Goal: Task Accomplishment & Management: Complete application form

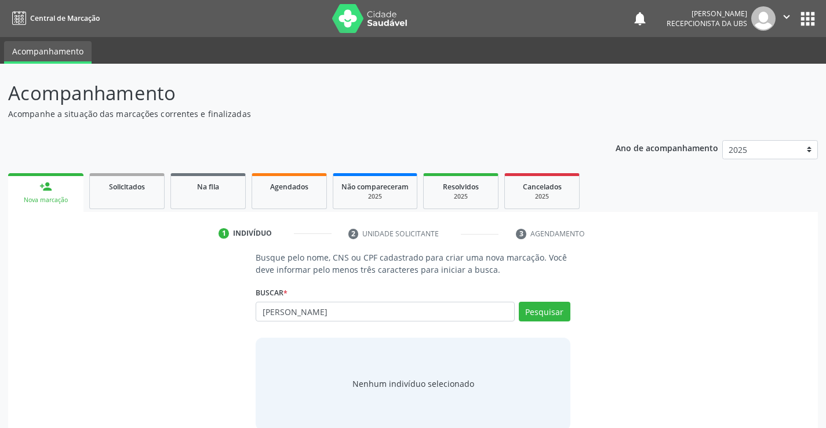
type input "[PERSON_NAME]"
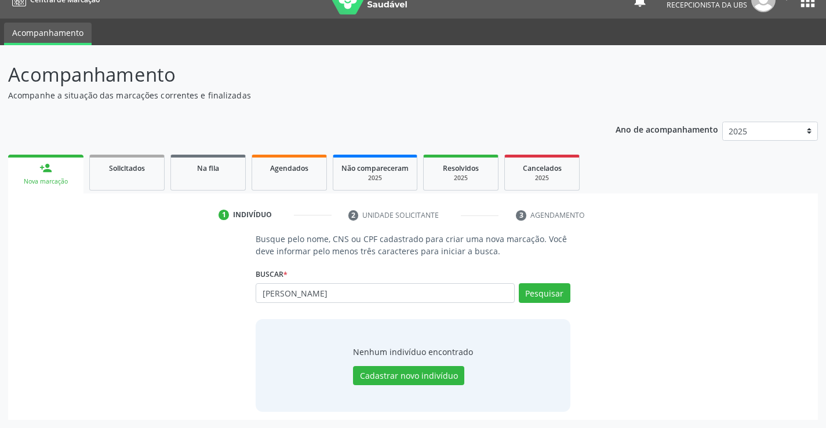
click at [557, 296] on div "[PERSON_NAME] sob Busque por nome, CNS ou CPF Nenhum resultado encontrado para:…" at bounding box center [412, 297] width 314 height 28
click at [426, 292] on input "[PERSON_NAME]" at bounding box center [384, 293] width 258 height 20
drag, startPoint x: 335, startPoint y: 299, endPoint x: 184, endPoint y: 290, distance: 152.0
click at [199, 296] on div "Busque pelo nome, CNS ou CPF cadastrado para criar uma nova marcação. Você deve…" at bounding box center [412, 322] width 793 height 178
paste input "898000167807783"
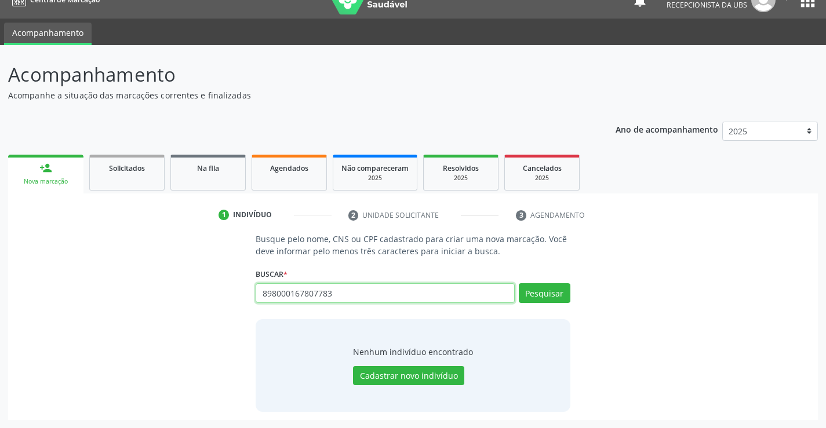
type input "898000167807783"
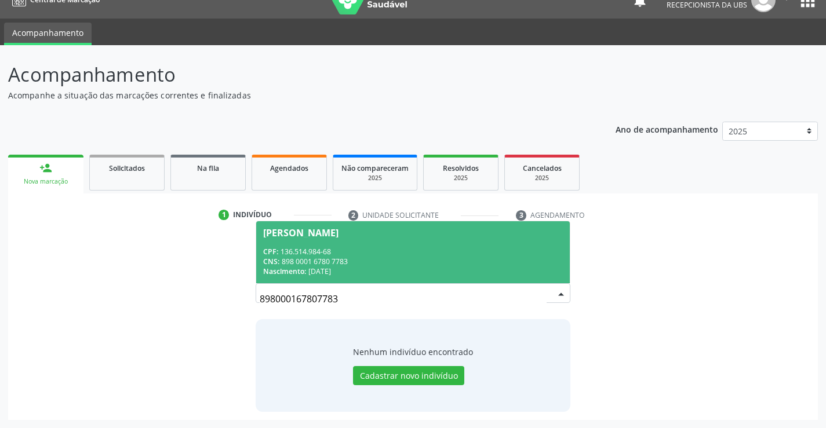
click at [356, 253] on div "CPF: 136.514.984-68" at bounding box center [412, 252] width 299 height 10
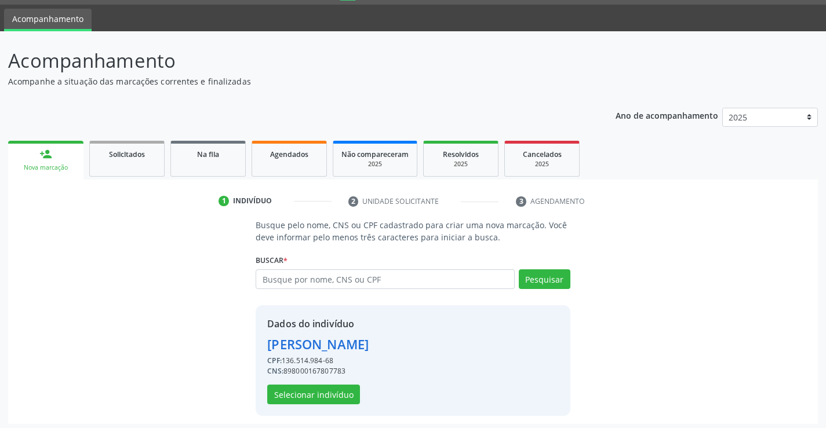
scroll to position [36, 0]
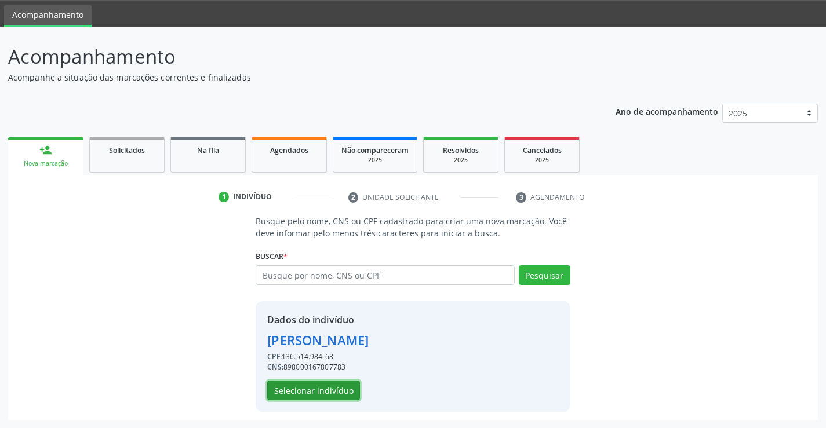
click at [301, 390] on button "Selecionar indivíduo" at bounding box center [313, 391] width 93 height 20
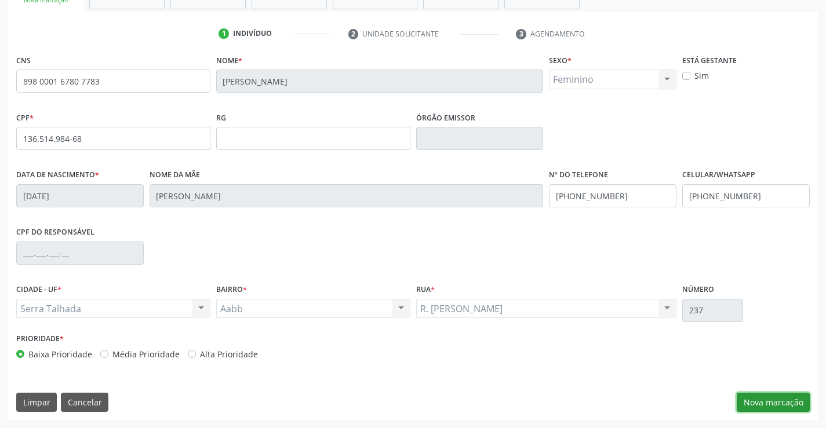
click at [789, 397] on button "Nova marcação" at bounding box center [772, 403] width 73 height 20
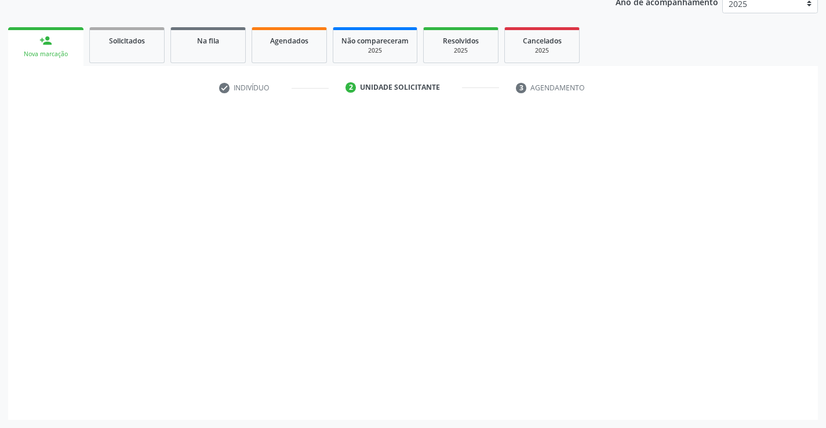
scroll to position [146, 0]
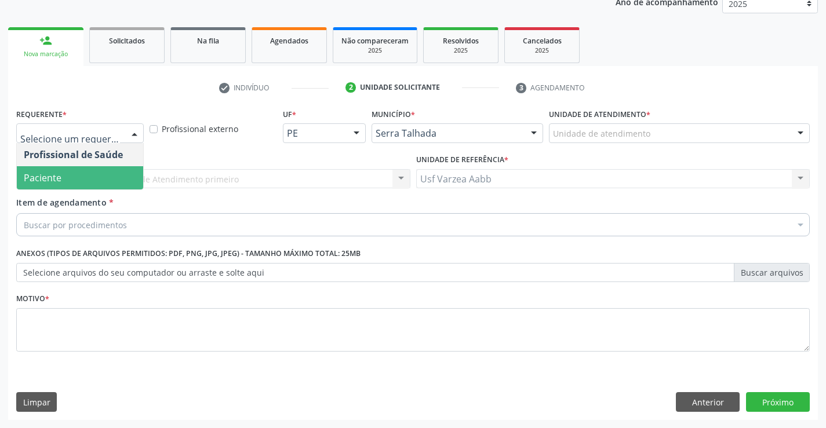
click at [115, 182] on span "Paciente" at bounding box center [80, 177] width 126 height 23
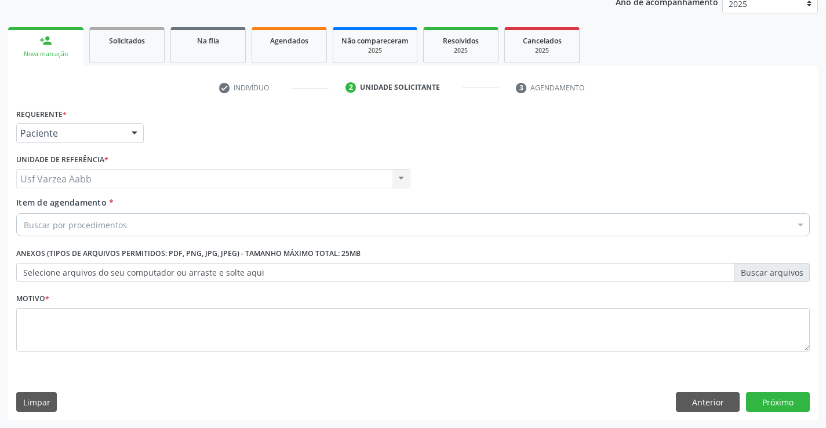
click at [153, 229] on div "Buscar por procedimentos" at bounding box center [412, 224] width 793 height 23
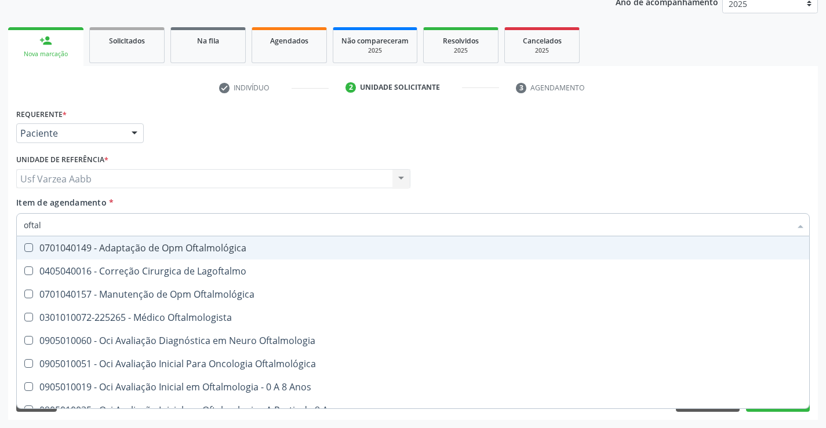
type input "oftalm"
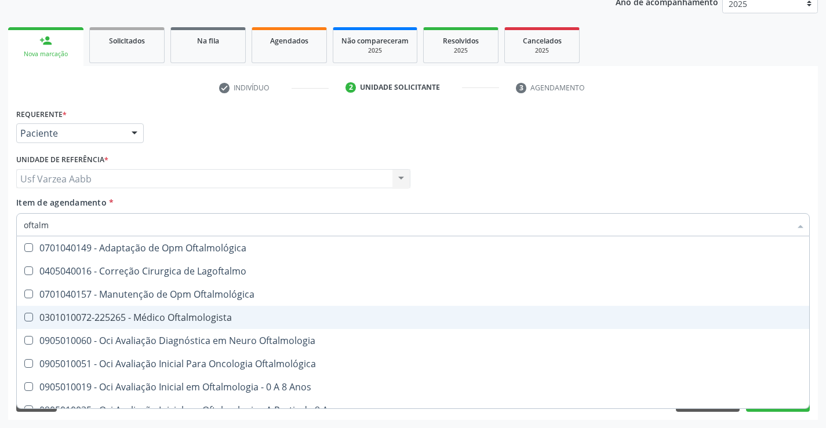
click at [170, 317] on div "0301010072-225265 - Médico Oftalmologista" at bounding box center [413, 317] width 778 height 9
checkbox Oftalmologista "true"
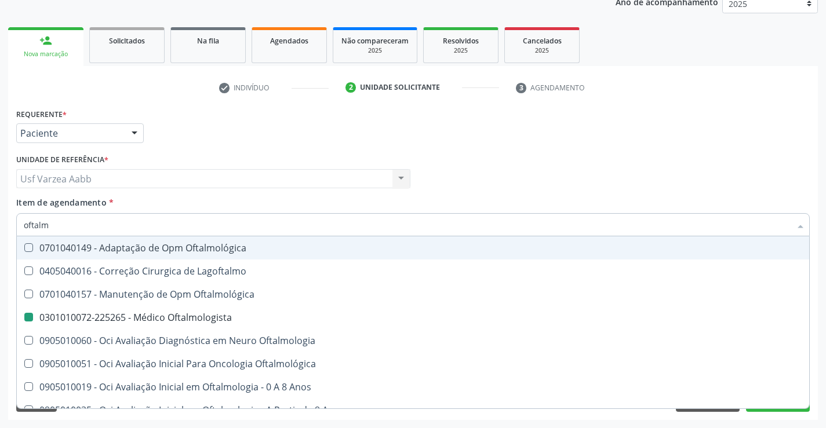
click at [610, 184] on div "Profissional Solicitante Por favor, selecione a Unidade de Atendimento primeiro…" at bounding box center [412, 173] width 799 height 45
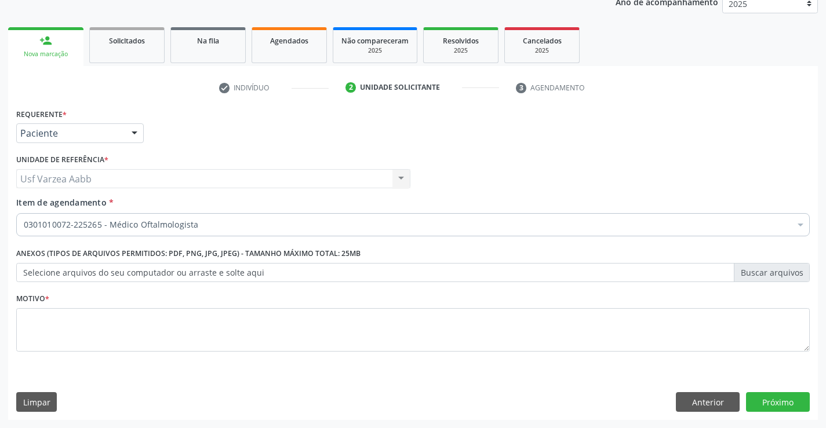
drag, startPoint x: 173, startPoint y: 301, endPoint x: 175, endPoint y: 327, distance: 25.5
click at [173, 306] on div "Motivo *" at bounding box center [412, 320] width 793 height 61
click at [175, 327] on textarea at bounding box center [412, 330] width 793 height 44
type textarea "x"
click at [777, 408] on button "Próximo" at bounding box center [778, 402] width 64 height 20
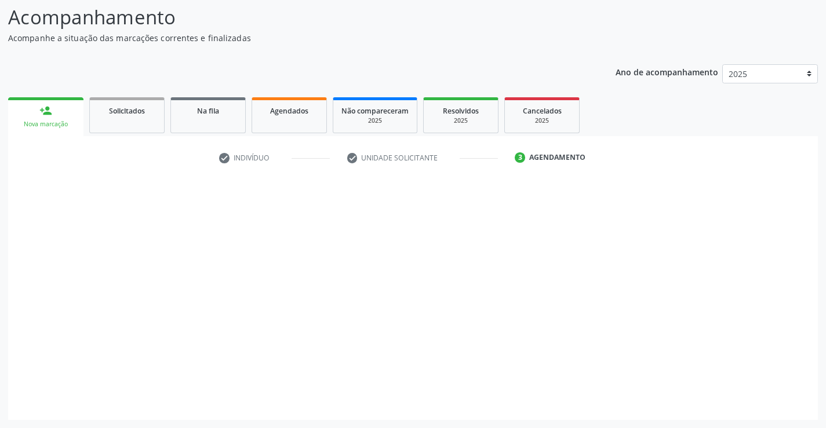
scroll to position [76, 0]
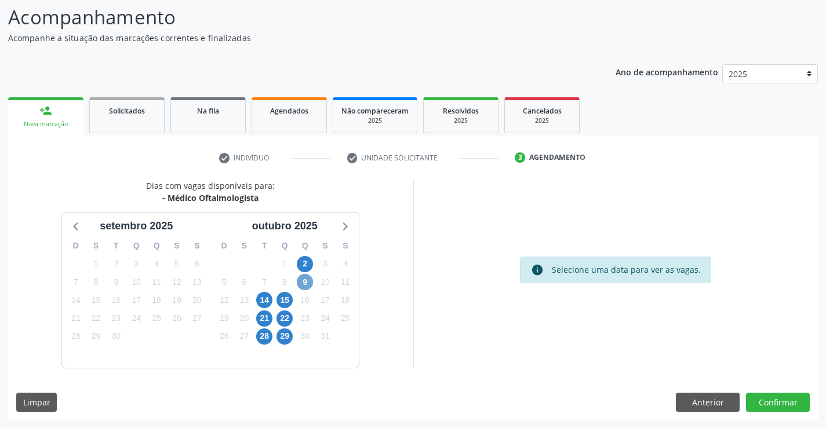
click at [309, 279] on span "9" at bounding box center [305, 282] width 16 height 16
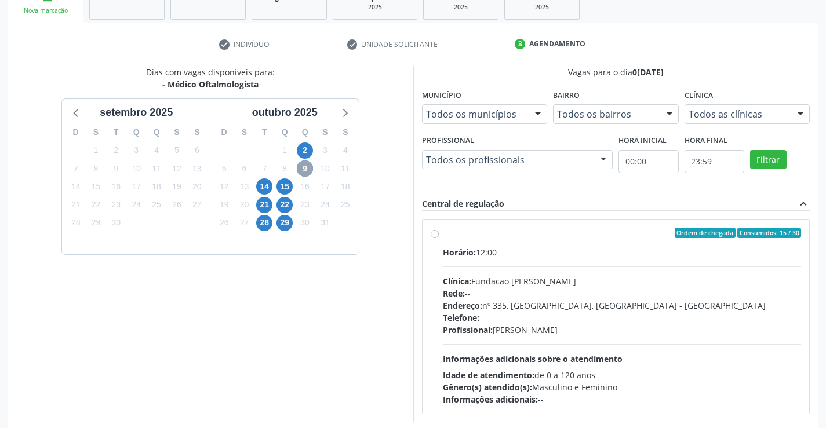
scroll to position [192, 0]
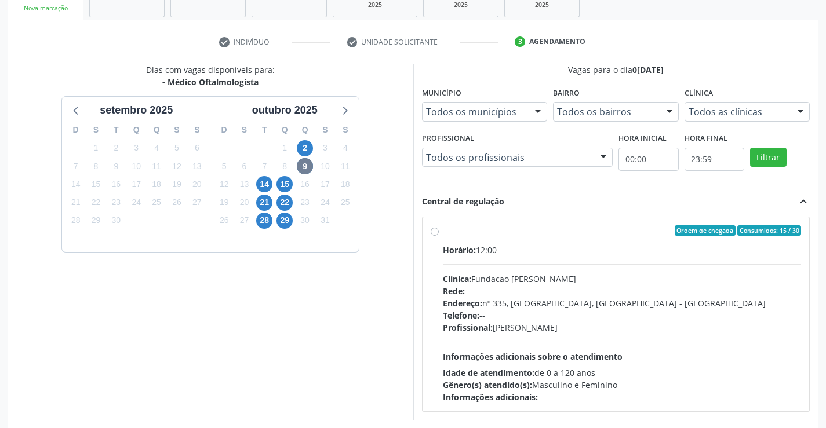
click at [443, 234] on label "Ordem de chegada Consumidos: 15 / 30 Horário: 12:00 Clínica: Fundacao [PERSON_N…" at bounding box center [622, 314] width 359 height 178
click at [430, 234] on input "Ordem de chegada Consumidos: 15 / 30 Horário: 12:00 Clínica: Fundacao [PERSON_N…" at bounding box center [434, 230] width 8 height 10
radio input "true"
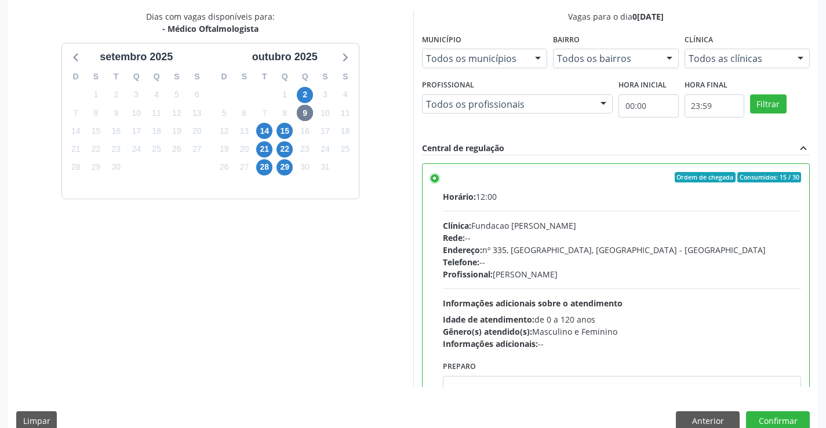
scroll to position [264, 0]
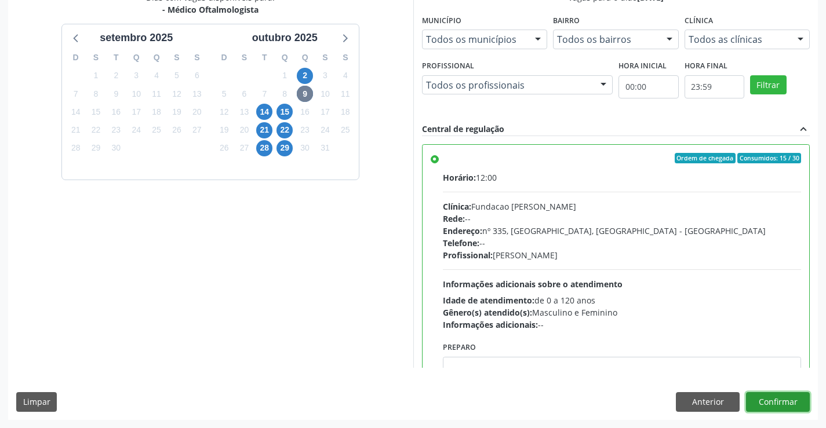
click at [785, 410] on button "Confirmar" at bounding box center [778, 402] width 64 height 20
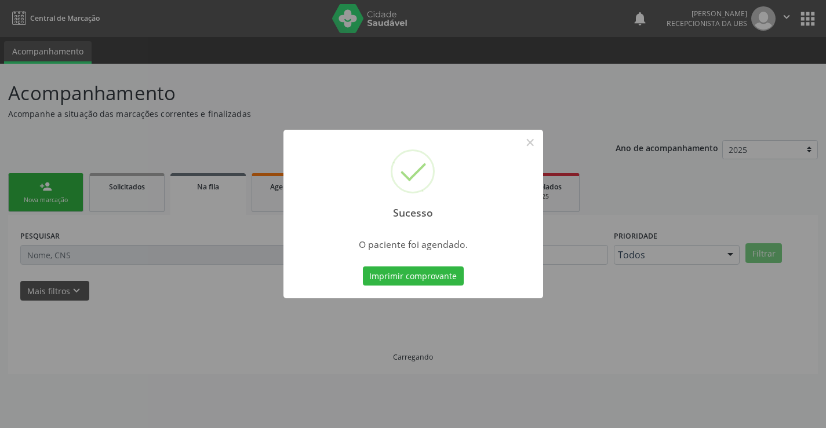
scroll to position [0, 0]
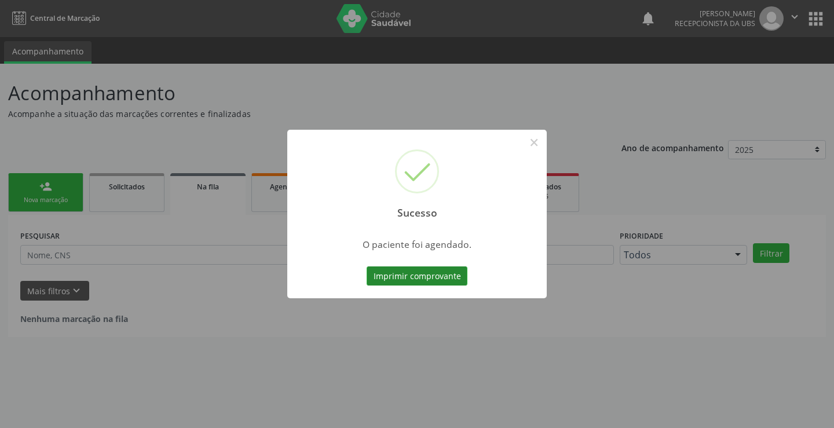
click at [417, 283] on button "Imprimir comprovante" at bounding box center [417, 276] width 101 height 20
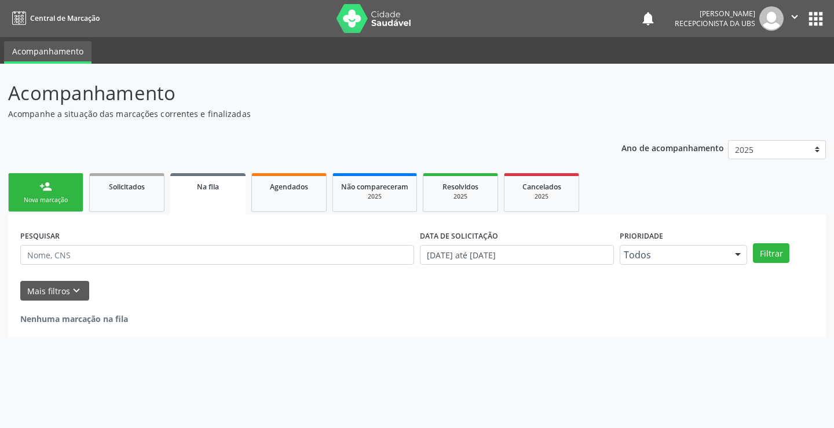
click at [57, 206] on link "person_add Nova marcação" at bounding box center [45, 192] width 75 height 39
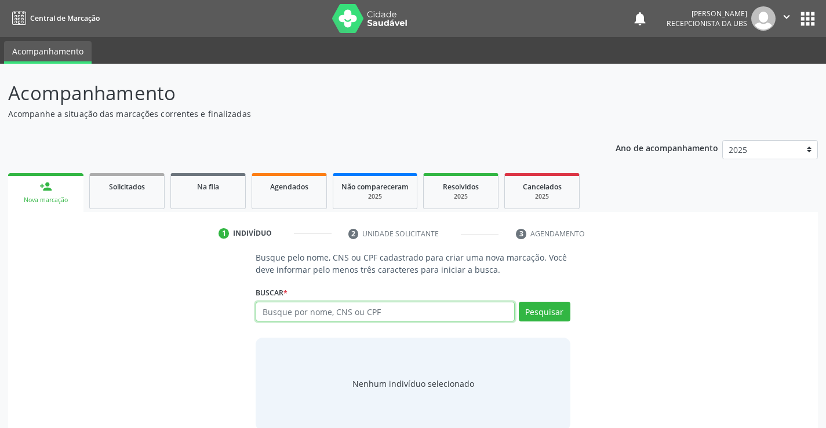
click at [327, 302] on input "text" at bounding box center [384, 312] width 258 height 20
type input "200385501340003"
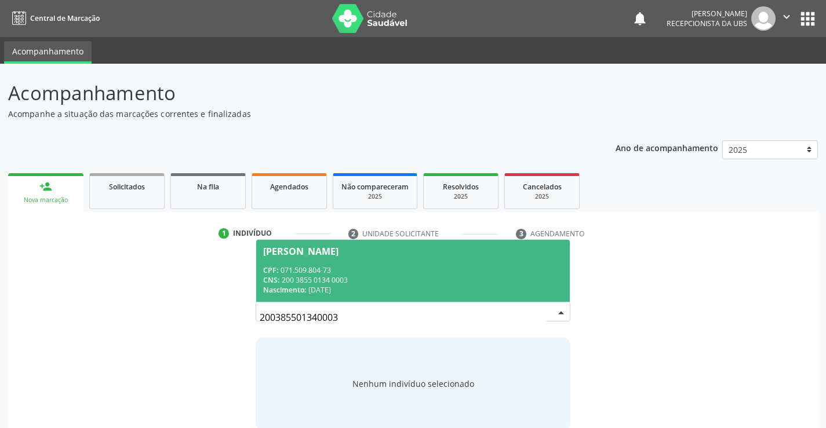
click at [344, 278] on div "CNS: 200 3855 0134 0003" at bounding box center [412, 280] width 299 height 10
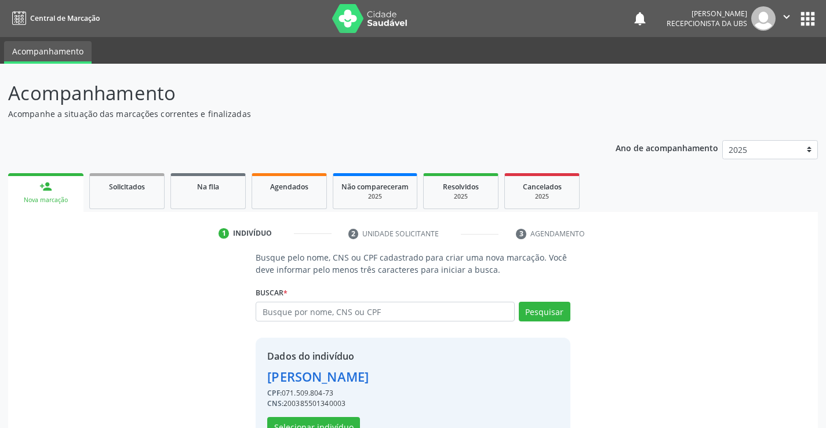
scroll to position [36, 0]
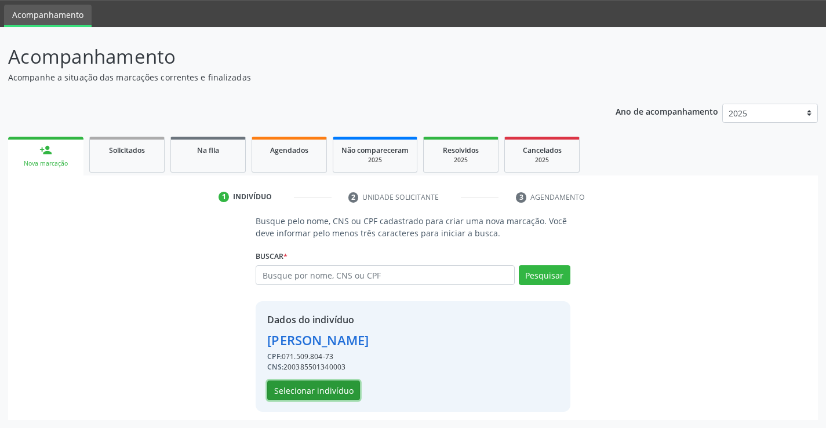
click at [350, 390] on button "Selecionar indivíduo" at bounding box center [313, 391] width 93 height 20
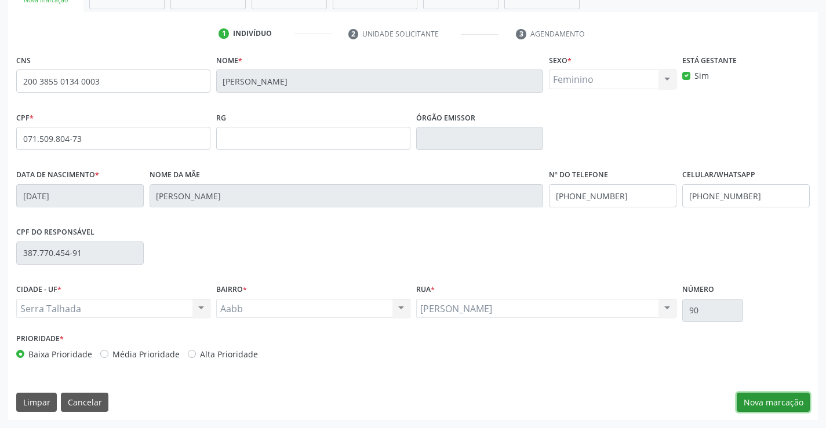
click at [751, 396] on button "Nova marcação" at bounding box center [772, 403] width 73 height 20
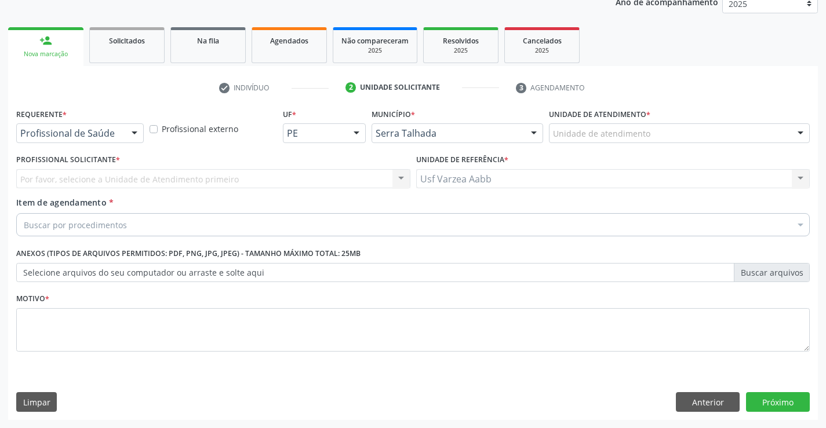
click at [94, 141] on div "Profissional de Saúde" at bounding box center [79, 133] width 127 height 20
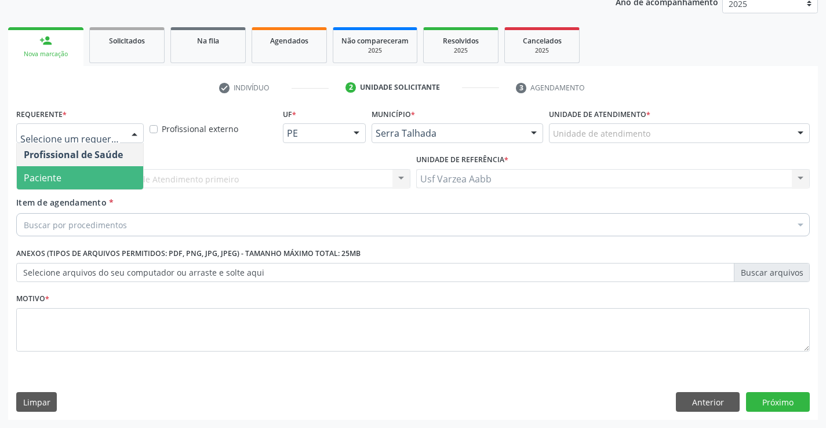
click at [94, 191] on div "Profissional Solicitante * Por favor, selecione a Unidade de Atendimento primei…" at bounding box center [213, 173] width 400 height 45
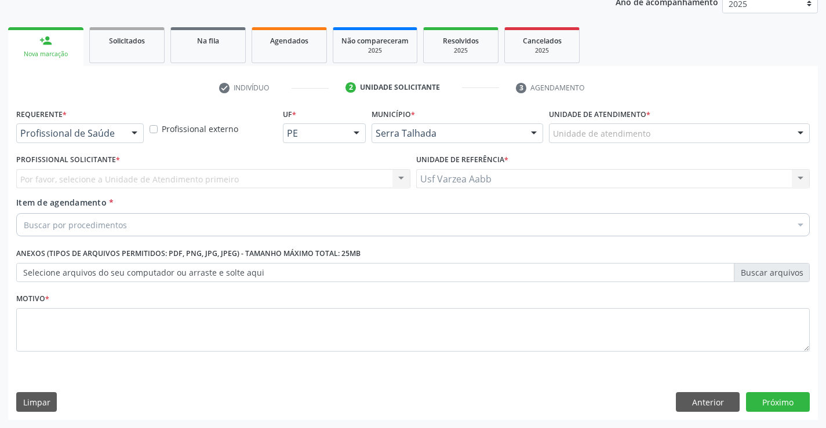
drag, startPoint x: 97, startPoint y: 181, endPoint x: 97, endPoint y: 160, distance: 20.9
click at [97, 180] on div "Por favor, selecione a Unidade de Atendimento primeiro Nenhum resultado encontr…" at bounding box center [213, 179] width 394 height 20
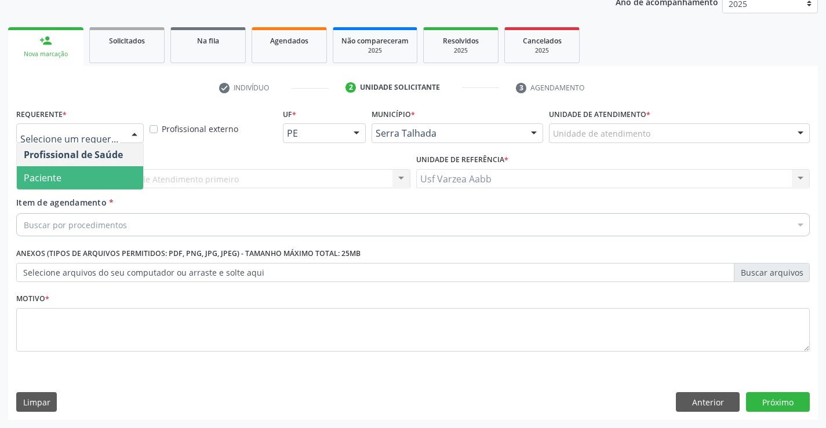
click at [121, 171] on span "Paciente" at bounding box center [80, 177] width 126 height 23
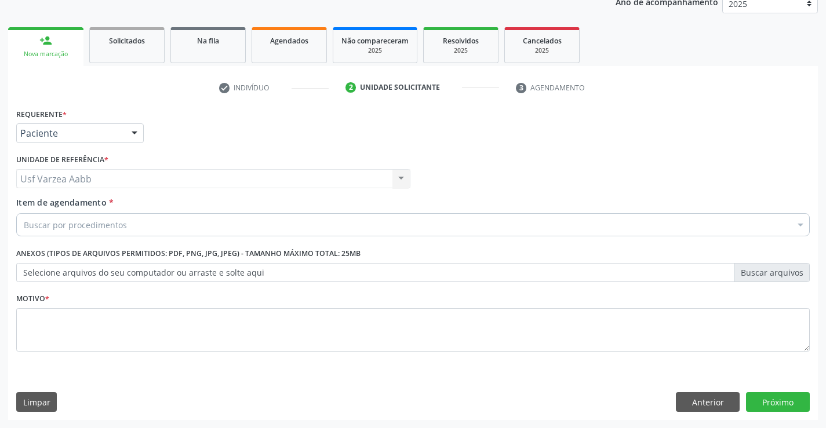
click at [155, 229] on div "Buscar por procedimentos" at bounding box center [412, 224] width 793 height 23
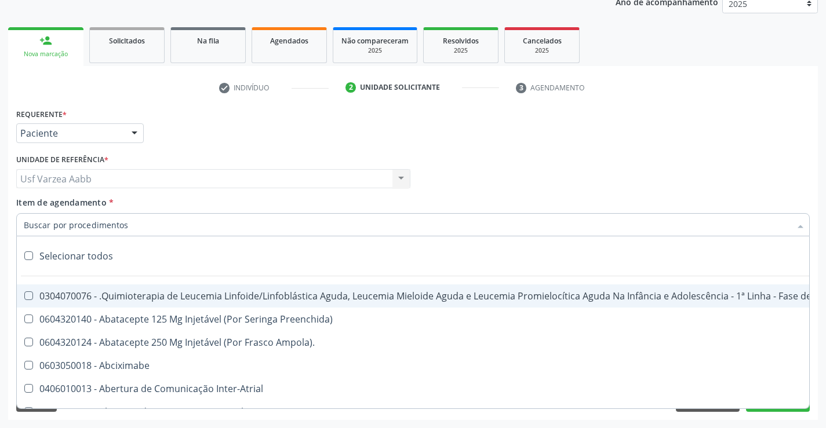
click at [152, 217] on input "Item de agendamento *" at bounding box center [407, 224] width 766 height 23
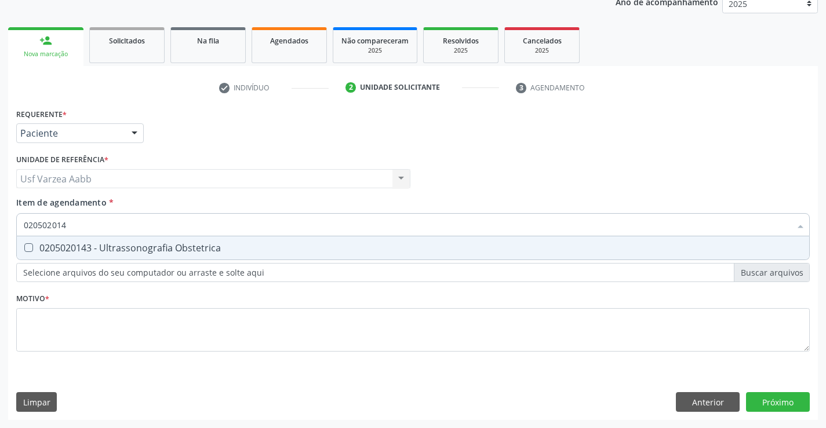
type input "0205020143"
click at [148, 243] on div "0205020143 - Ultrassonografia Obstetrica" at bounding box center [413, 247] width 778 height 9
checkbox Obstetrica "true"
click at [162, 330] on div "Requerente * Paciente Profissional de Saúde Paciente Nenhum resultado encontrad…" at bounding box center [412, 236] width 793 height 262
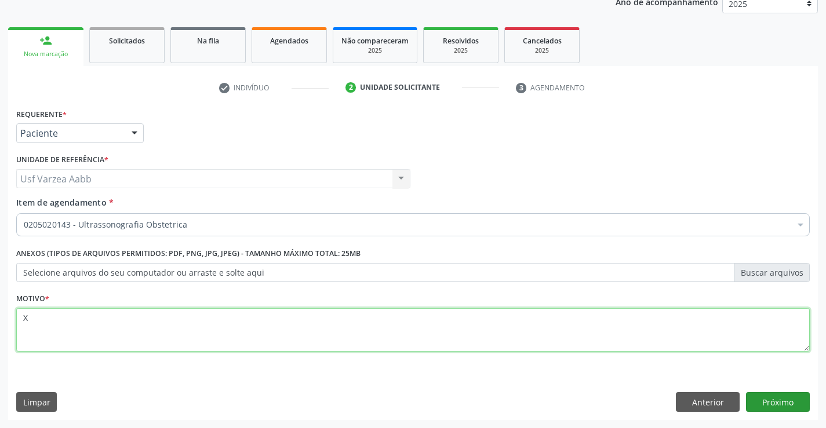
type textarea "X"
click at [791, 394] on button "Próximo" at bounding box center [778, 402] width 64 height 20
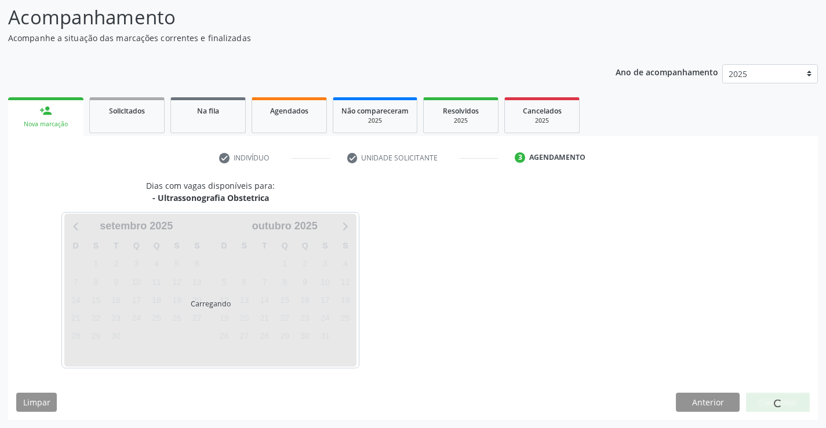
scroll to position [76, 0]
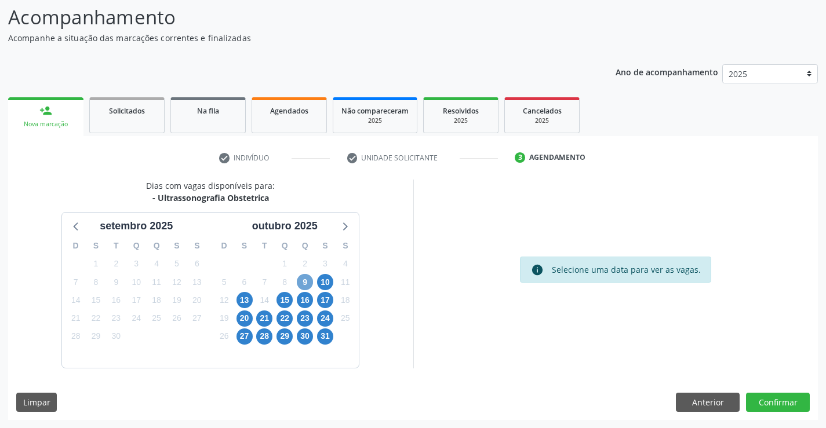
click at [308, 278] on span "9" at bounding box center [305, 282] width 16 height 16
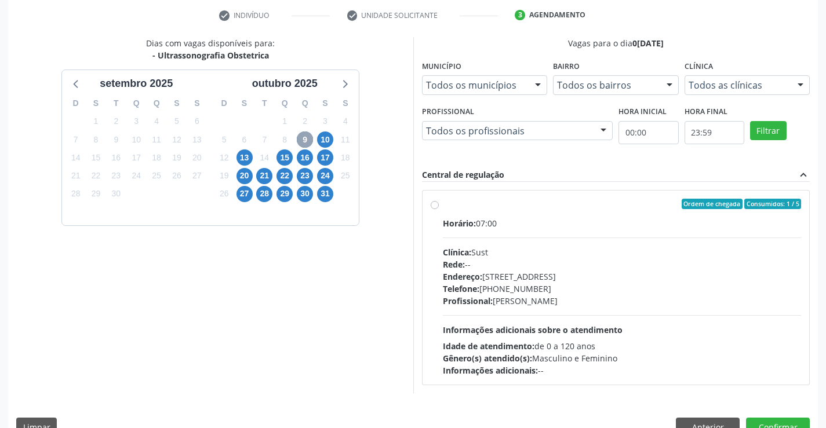
scroll to position [243, 0]
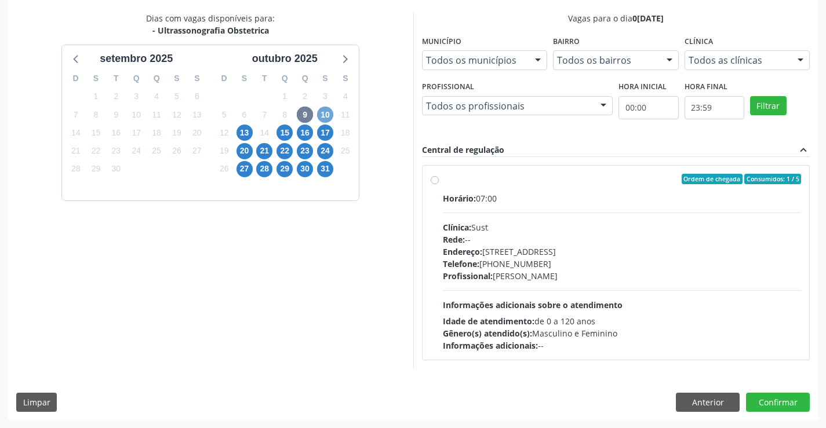
click at [329, 108] on span "10" at bounding box center [325, 115] width 16 height 16
click at [260, 135] on span "14" at bounding box center [264, 133] width 16 height 16
click at [333, 131] on div "17" at bounding box center [325, 133] width 20 height 18
click at [327, 134] on span "17" at bounding box center [325, 133] width 16 height 16
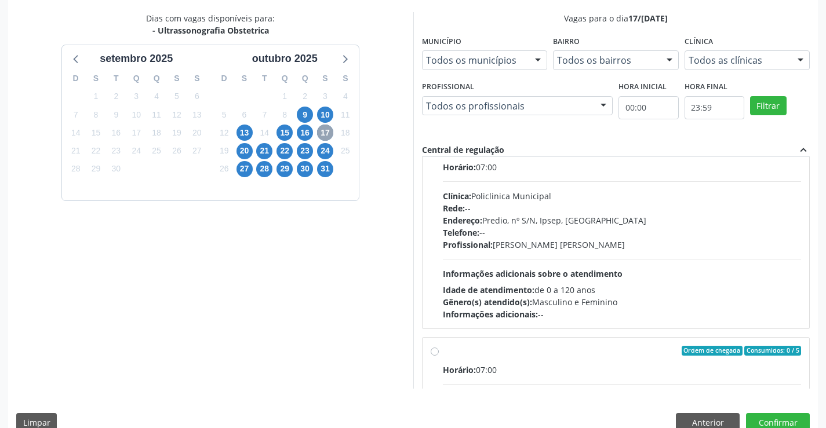
scroll to position [0, 0]
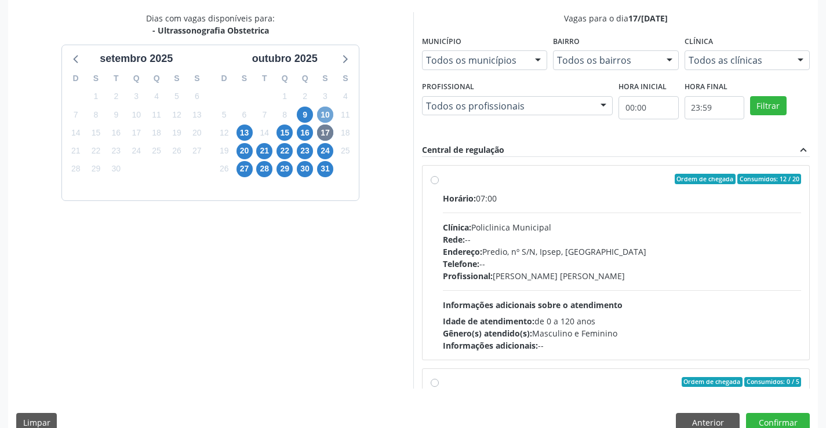
click at [327, 116] on span "10" at bounding box center [325, 115] width 16 height 16
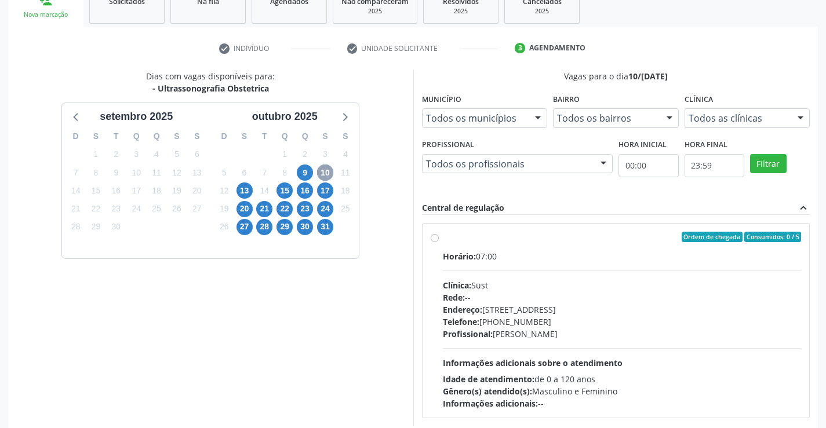
scroll to position [127, 0]
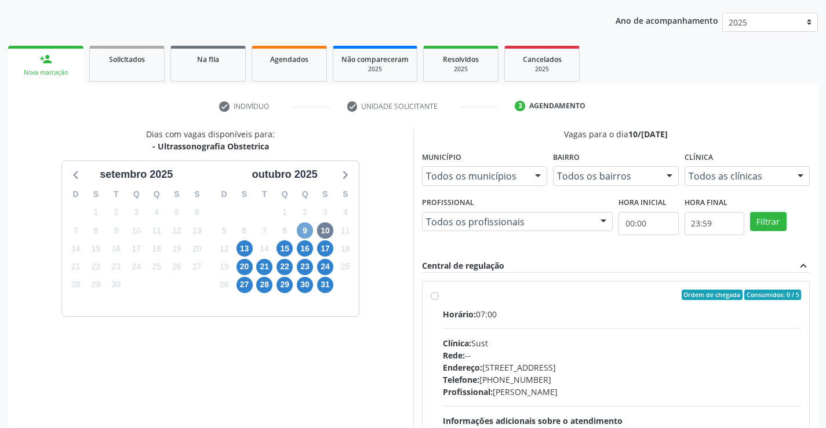
click at [302, 228] on span "9" at bounding box center [305, 230] width 16 height 16
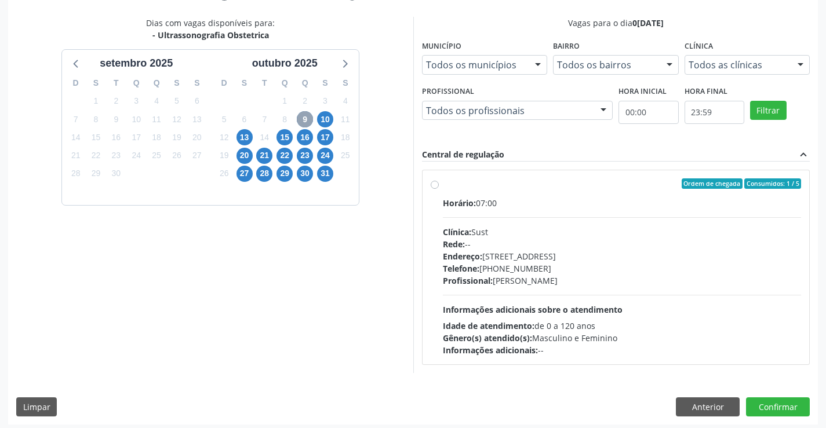
scroll to position [243, 0]
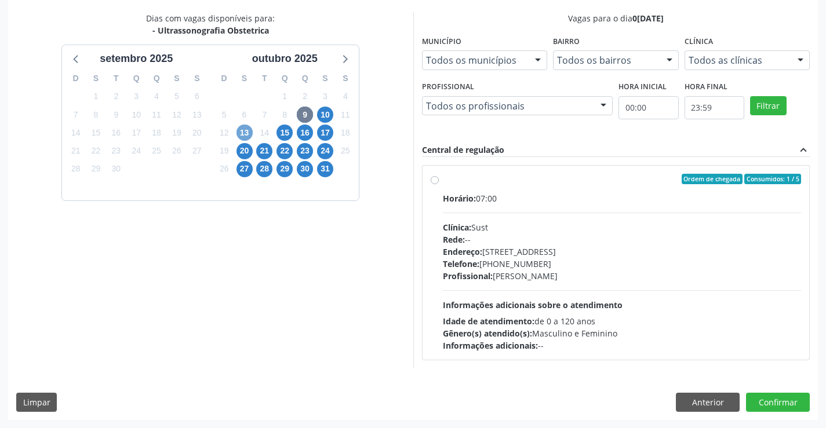
click at [249, 132] on span "13" at bounding box center [244, 133] width 16 height 16
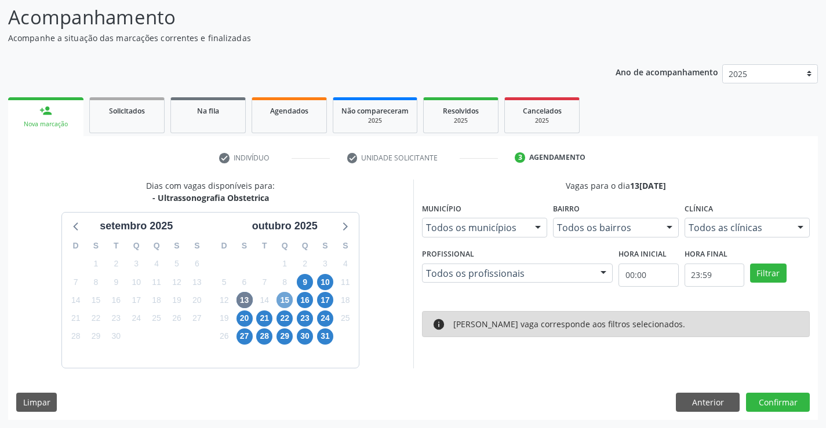
click at [289, 303] on span "15" at bounding box center [284, 300] width 16 height 16
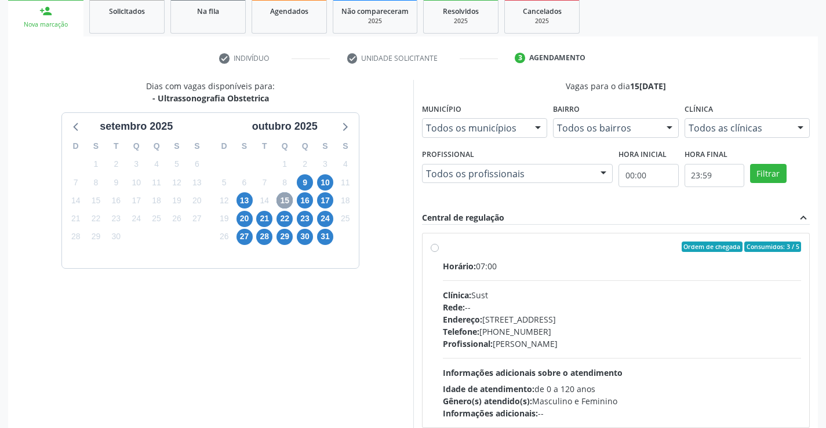
scroll to position [243, 0]
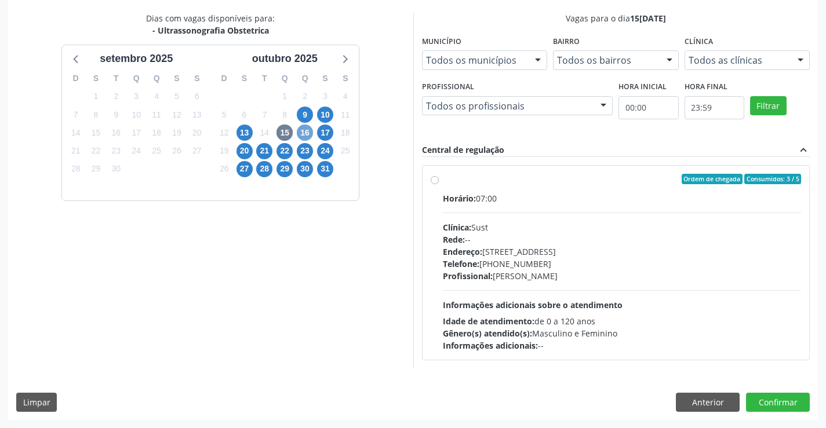
click at [304, 136] on span "16" at bounding box center [305, 133] width 16 height 16
click at [323, 136] on span "17" at bounding box center [325, 133] width 16 height 16
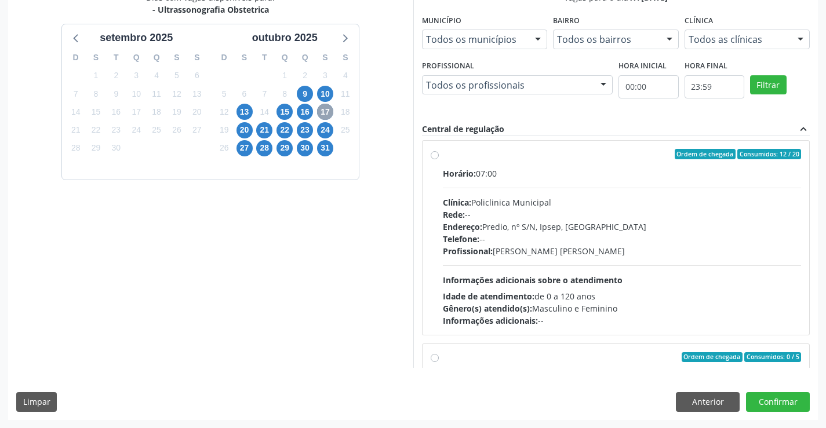
scroll to position [0, 0]
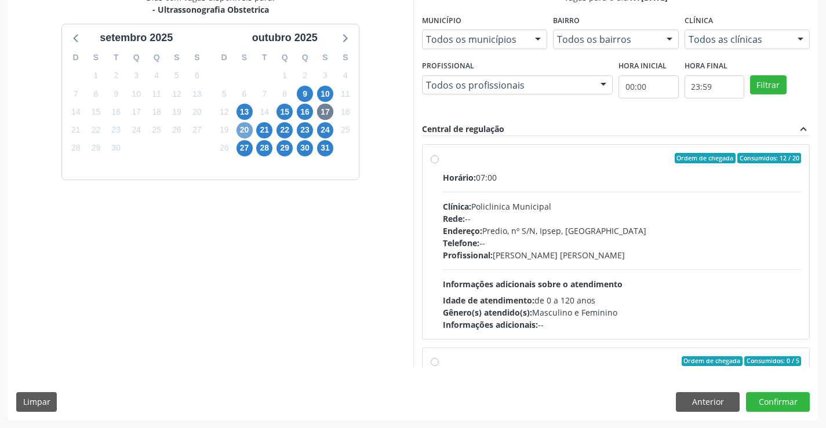
click at [249, 129] on span "20" at bounding box center [244, 130] width 16 height 16
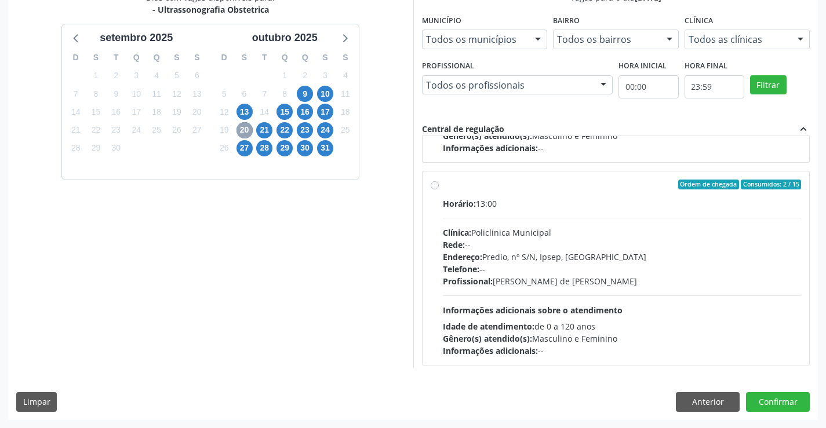
scroll to position [174, 0]
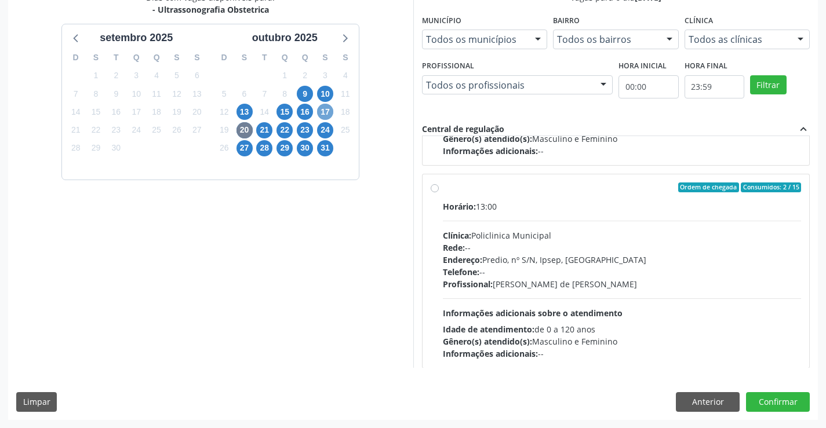
click at [323, 109] on span "17" at bounding box center [325, 112] width 16 height 16
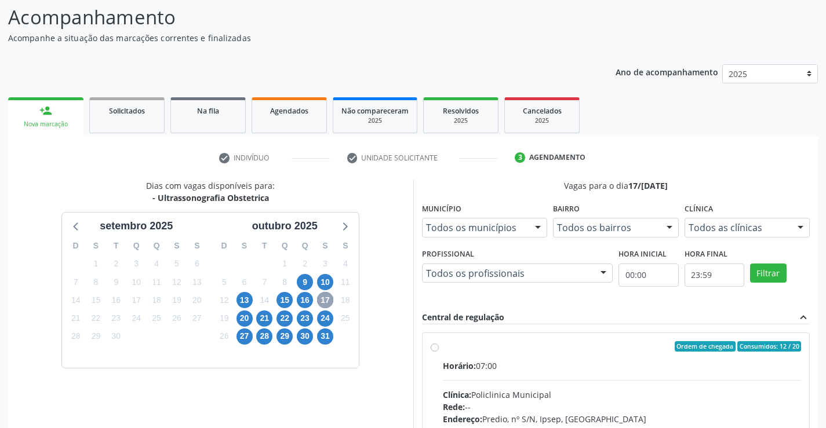
scroll to position [264, 0]
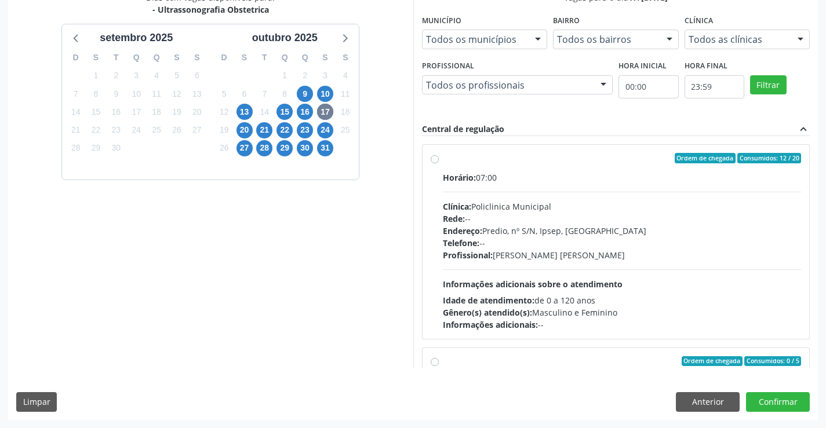
click at [434, 166] on div "Ordem de chegada Consumidos: 12 / 20 Horário: 07:00 Clínica: Policlinica Munici…" at bounding box center [615, 242] width 371 height 178
radio input "true"
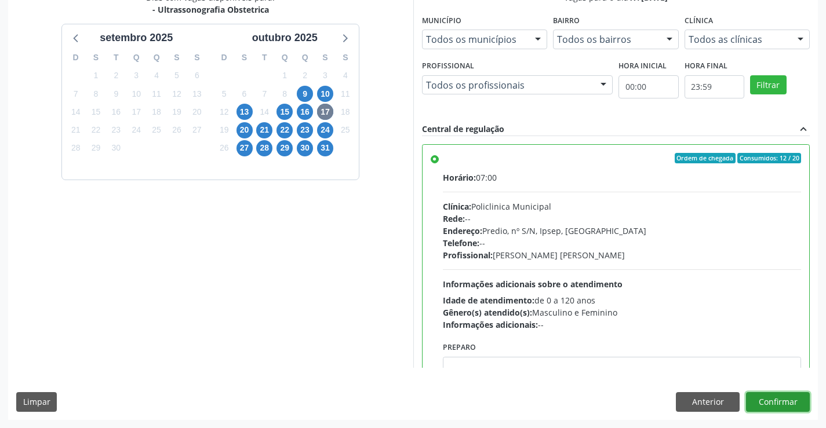
click at [765, 399] on button "Confirmar" at bounding box center [778, 402] width 64 height 20
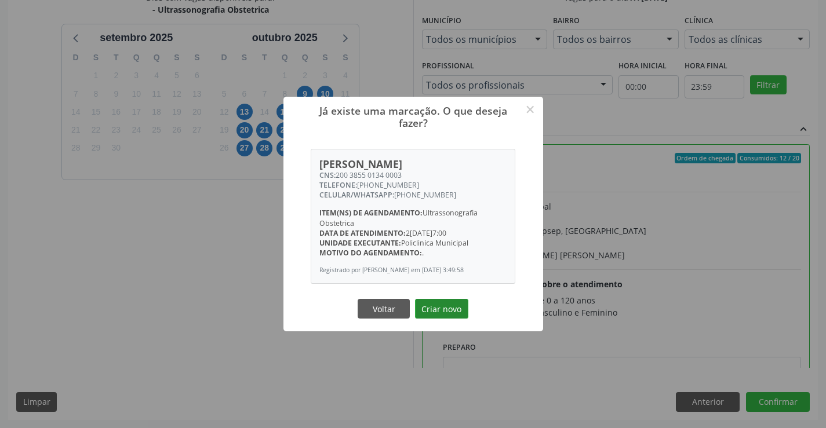
click at [446, 316] on button "Criar novo" at bounding box center [441, 309] width 53 height 20
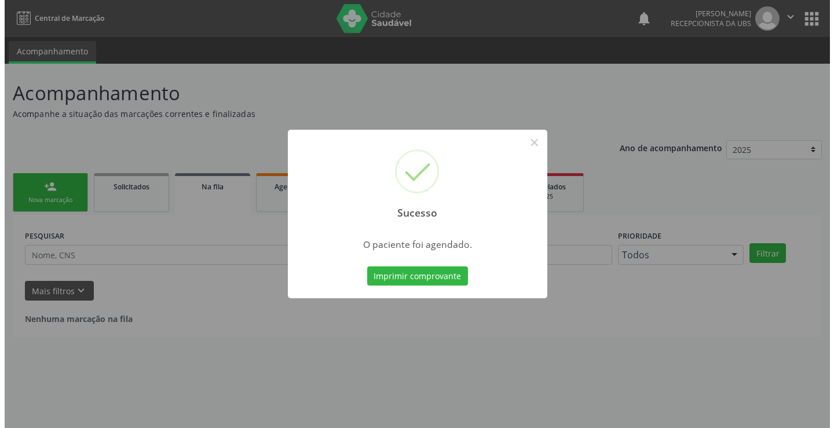
scroll to position [0, 0]
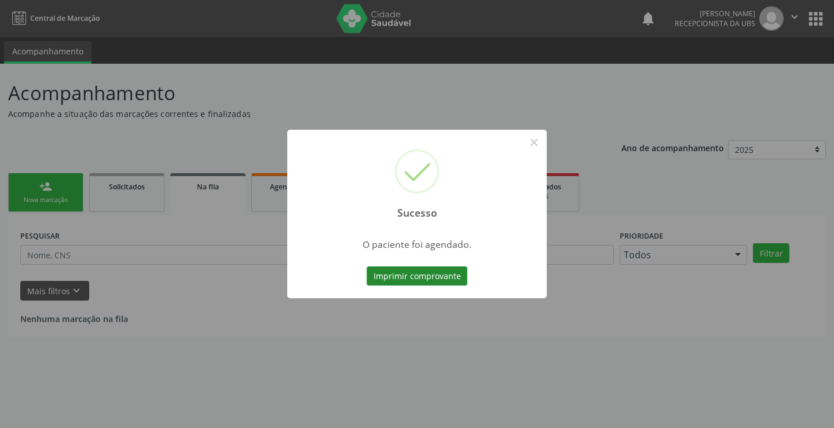
click at [426, 276] on button "Imprimir comprovante" at bounding box center [417, 276] width 101 height 20
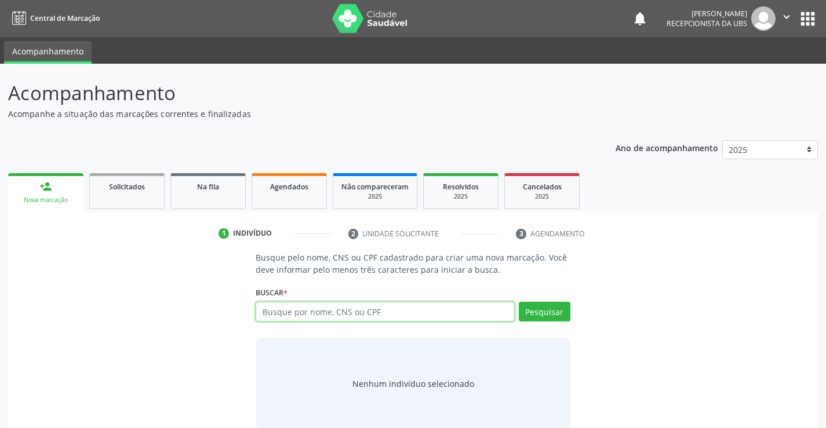
paste input "701402605810037"
type input "701402605810037"
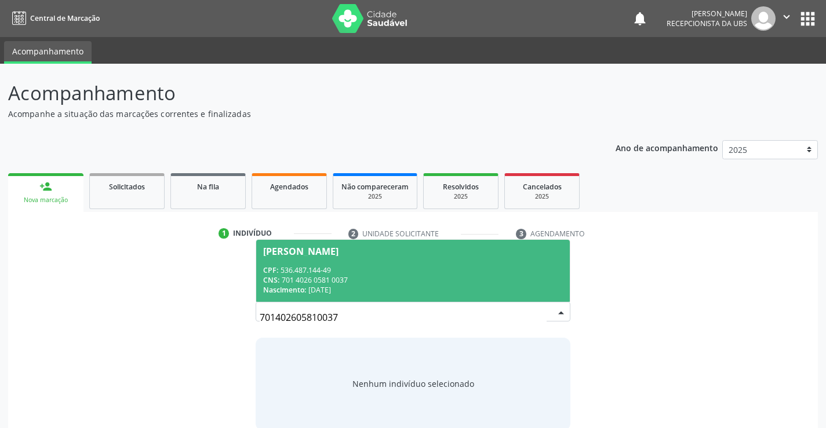
scroll to position [19, 0]
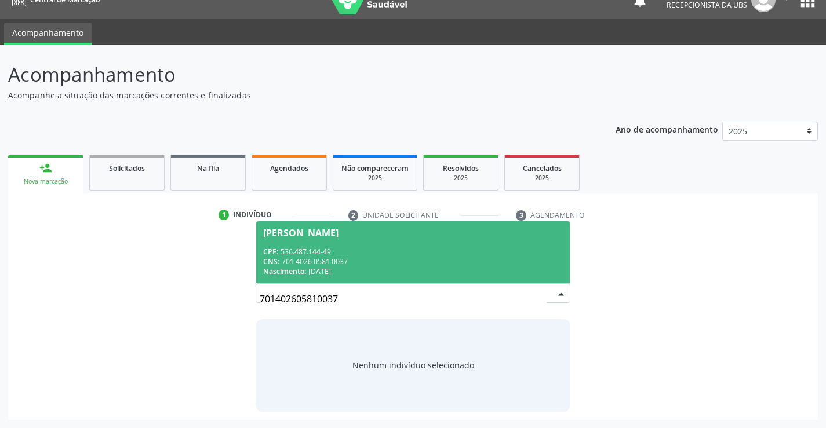
click at [413, 269] on div "Nascimento: 23/02/1968" at bounding box center [412, 271] width 299 height 10
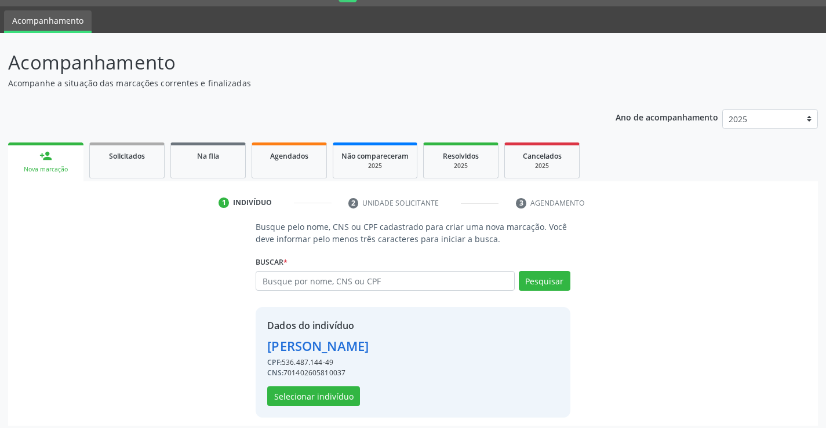
scroll to position [36, 0]
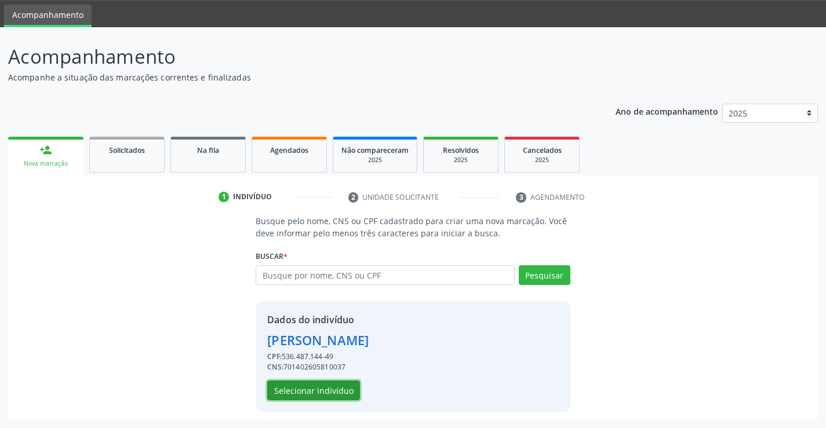
click at [349, 386] on button "Selecionar indivíduo" at bounding box center [313, 391] width 93 height 20
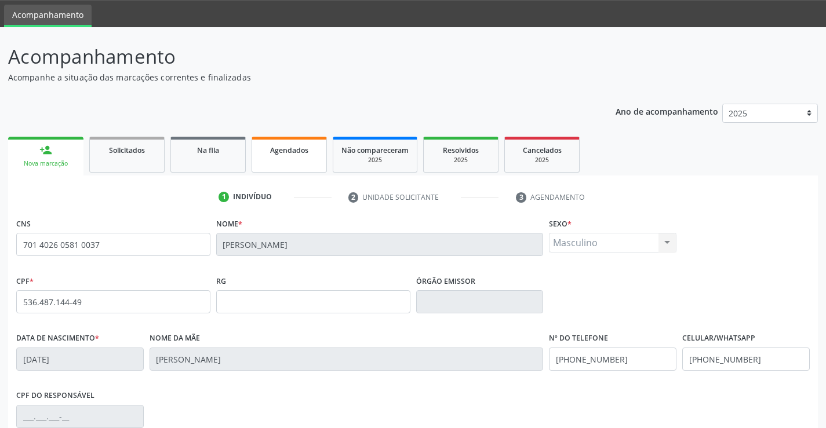
click at [290, 152] on span "Agendados" at bounding box center [289, 150] width 38 height 10
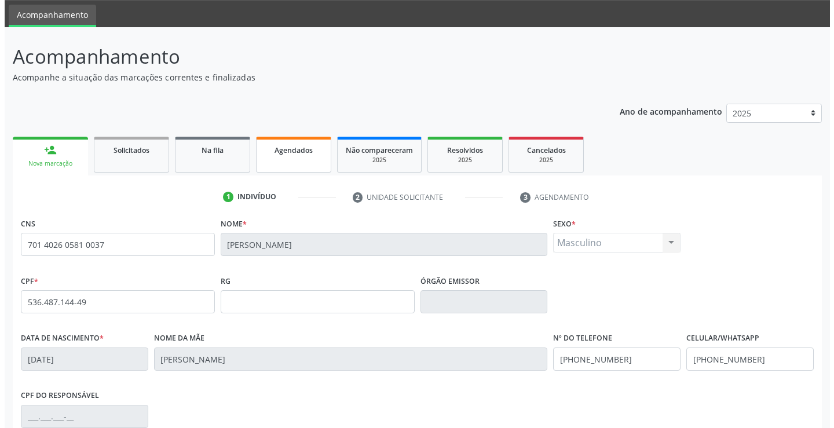
scroll to position [0, 0]
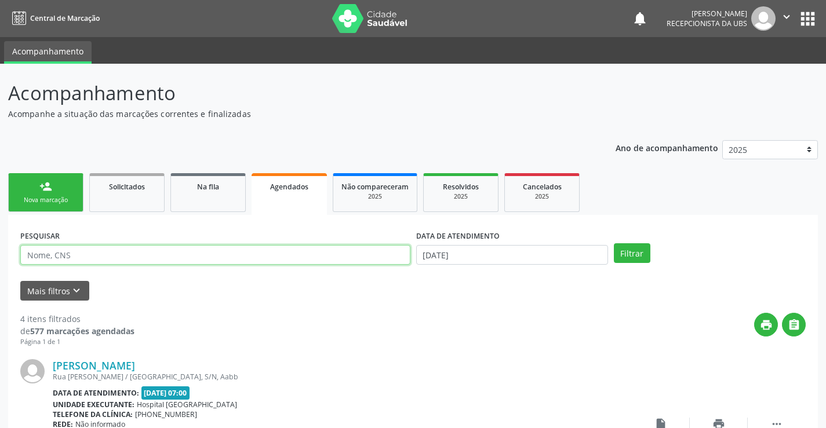
click at [160, 254] on input "text" at bounding box center [215, 255] width 390 height 20
paste input "701402605810037"
type input "701402605810037"
click at [630, 263] on div "PESQUISAR 701402605810037 DATA DE ATENDIMENTO 30/09/2025 Filtrar" at bounding box center [412, 249] width 791 height 45
click at [630, 259] on button "Filtrar" at bounding box center [632, 253] width 36 height 20
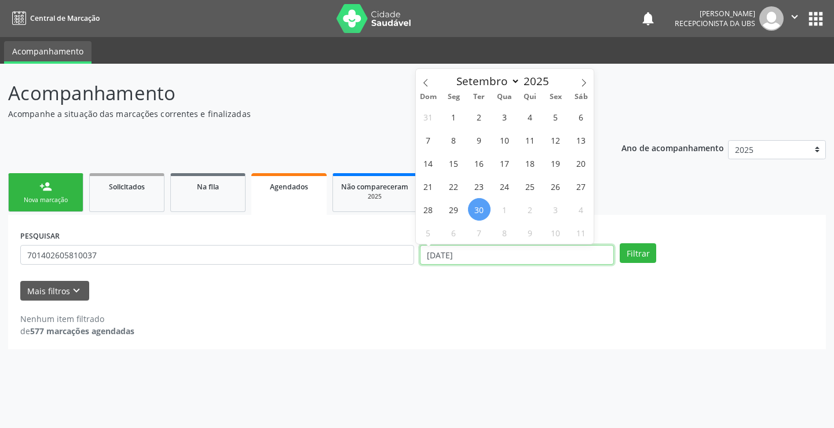
click at [560, 260] on input "30/09/2025" at bounding box center [517, 255] width 194 height 20
click at [425, 82] on icon at bounding box center [426, 83] width 8 height 8
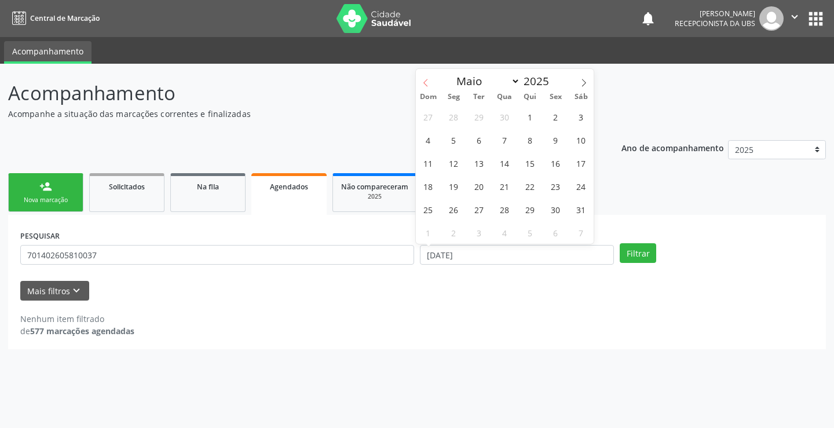
click at [425, 82] on icon at bounding box center [426, 83] width 8 height 8
select select "0"
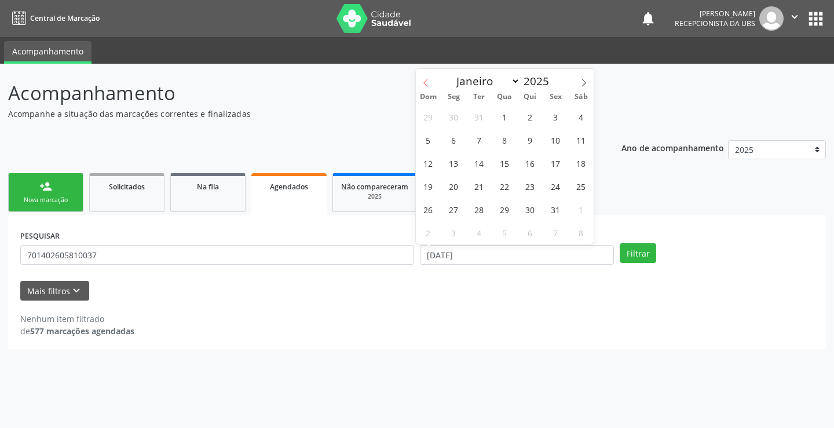
click at [425, 82] on icon at bounding box center [426, 83] width 8 height 8
type input "2024"
select select "11"
click at [581, 82] on icon at bounding box center [584, 83] width 8 height 8
type input "2025"
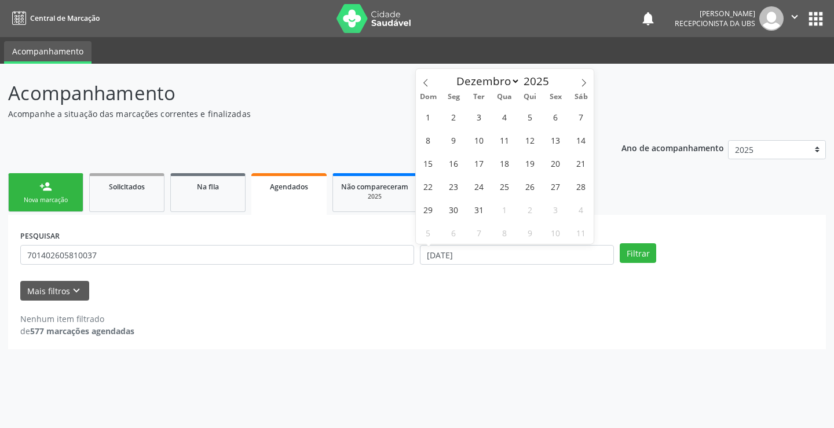
select select "0"
click at [504, 118] on span "1" at bounding box center [505, 116] width 23 height 23
type input "01/01/2025"
click at [583, 84] on icon at bounding box center [584, 83] width 8 height 8
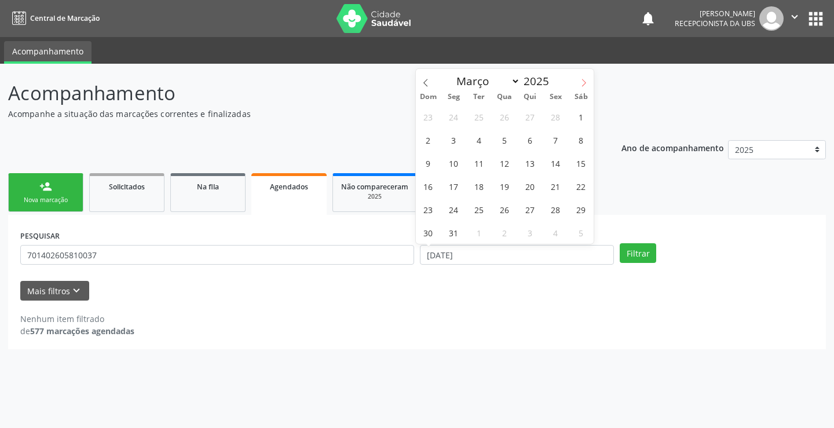
click at [583, 84] on icon at bounding box center [584, 83] width 8 height 8
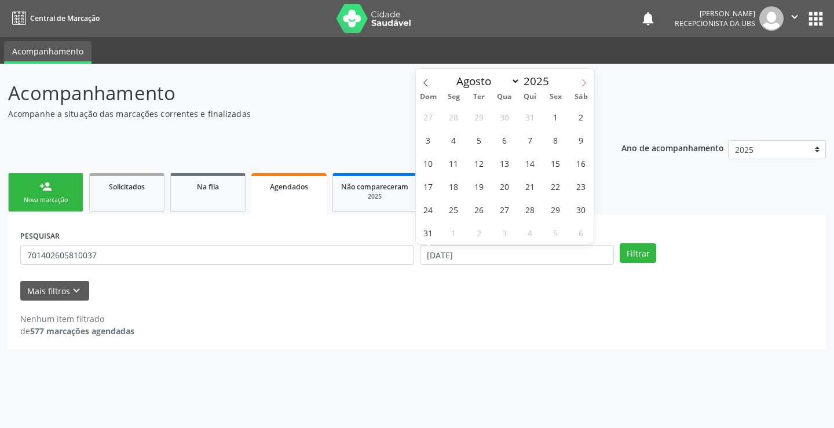
click at [583, 84] on icon at bounding box center [584, 83] width 8 height 8
select select "8"
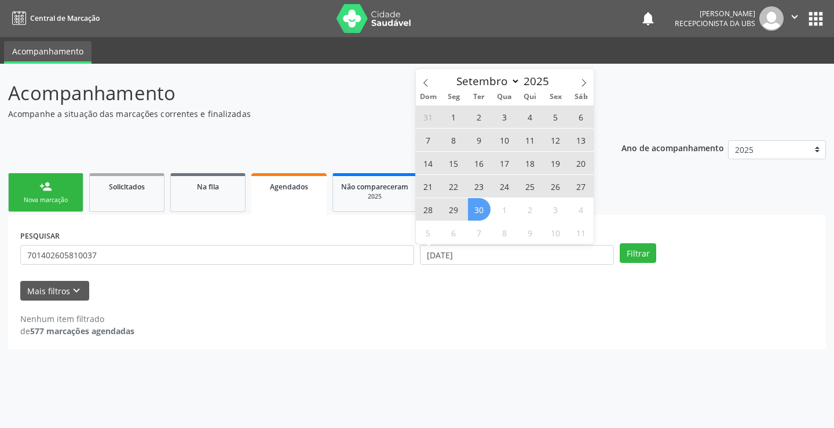
click at [475, 207] on span "30" at bounding box center [479, 209] width 23 height 23
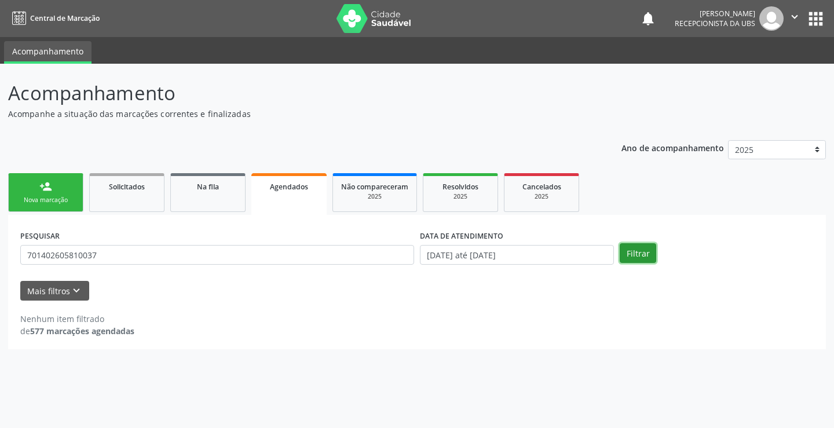
click at [635, 251] on button "Filtrar" at bounding box center [638, 253] width 36 height 20
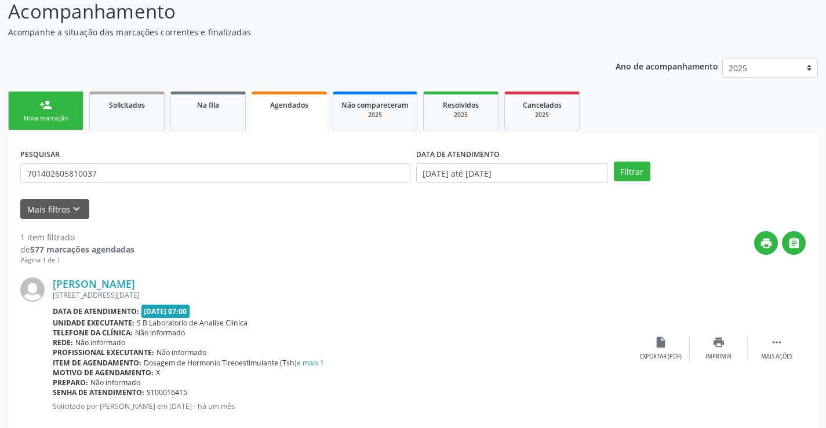
scroll to position [105, 0]
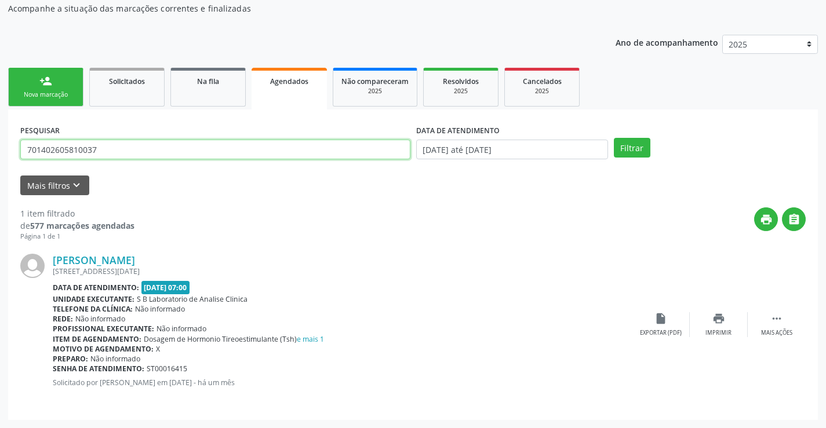
click at [140, 141] on input "701402605810037" at bounding box center [215, 150] width 390 height 20
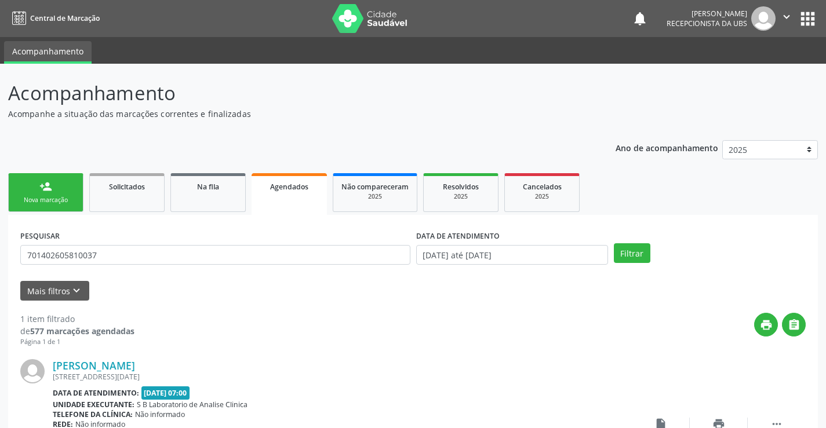
click at [28, 174] on link "person_add Nova marcação" at bounding box center [45, 192] width 75 height 39
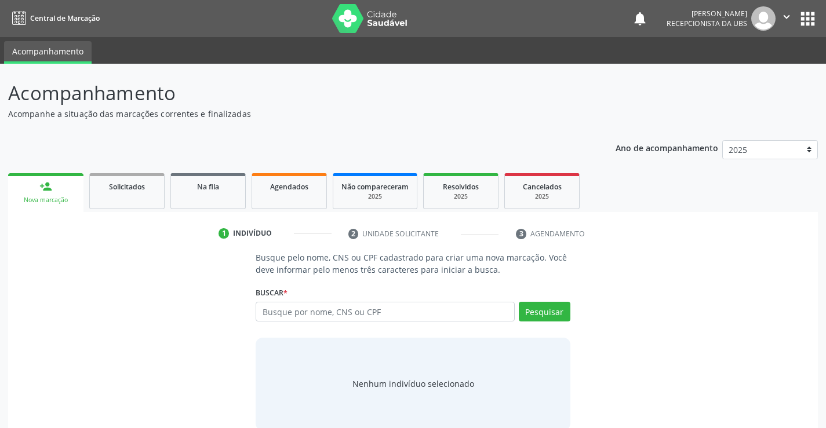
scroll to position [19, 0]
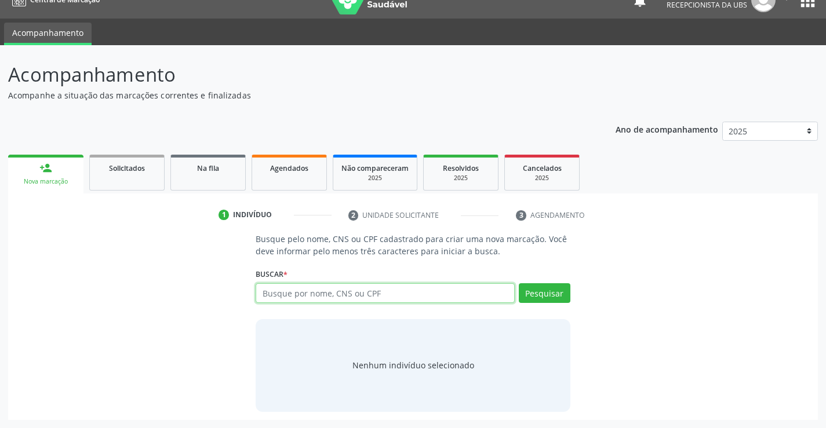
click at [353, 300] on input "text" at bounding box center [384, 293] width 258 height 20
paste input "701402605810037"
type input "701402605810037"
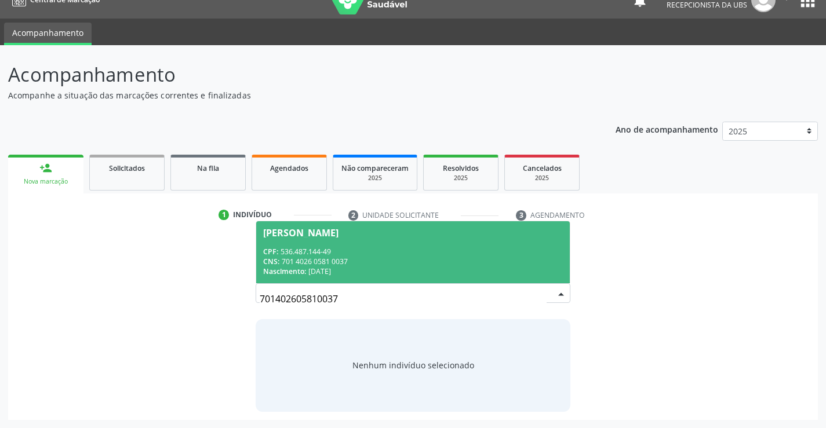
click at [478, 239] on span "Tarcio Marcio Novaes Torres CPF: 536.487.144-49 CNS: 701 4026 0581 0037 Nascime…" at bounding box center [412, 252] width 313 height 62
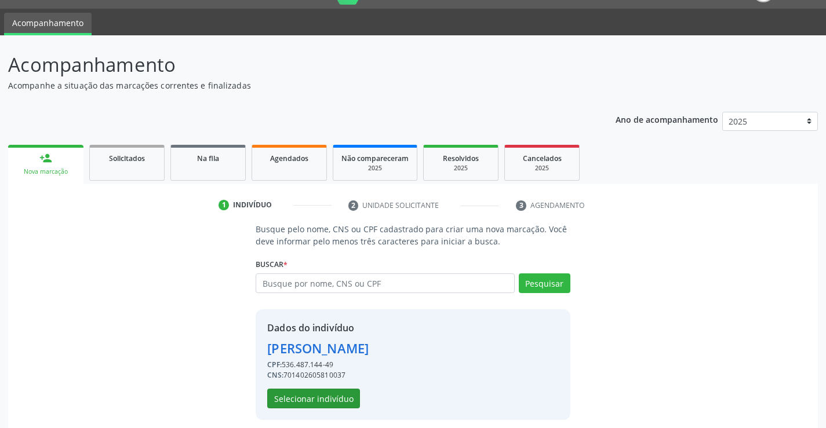
scroll to position [36, 0]
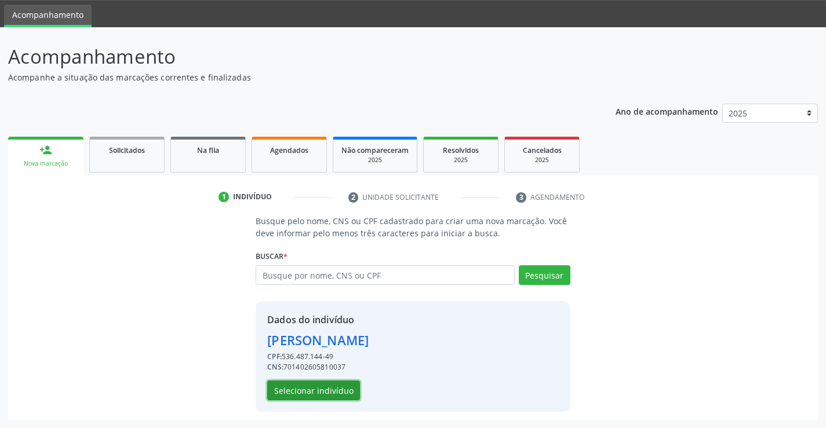
click at [318, 396] on button "Selecionar indivíduo" at bounding box center [313, 391] width 93 height 20
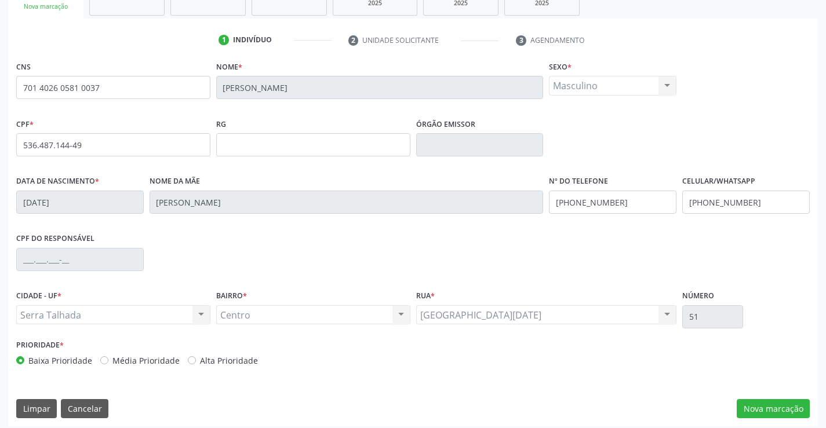
scroll to position [200, 0]
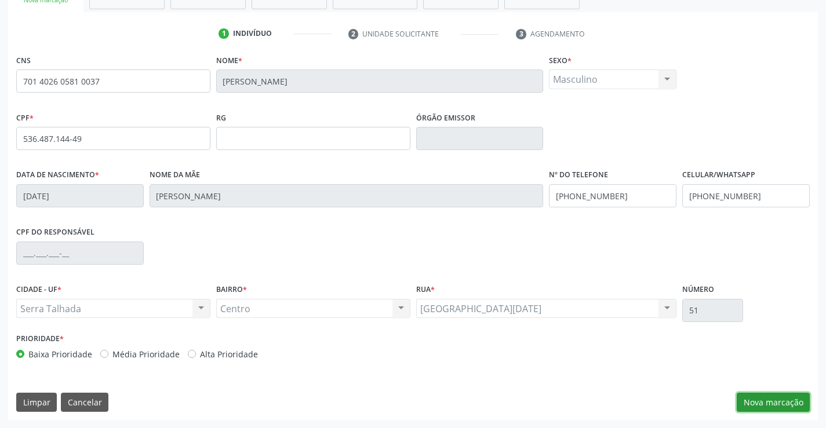
click at [775, 412] on button "Nova marcação" at bounding box center [772, 403] width 73 height 20
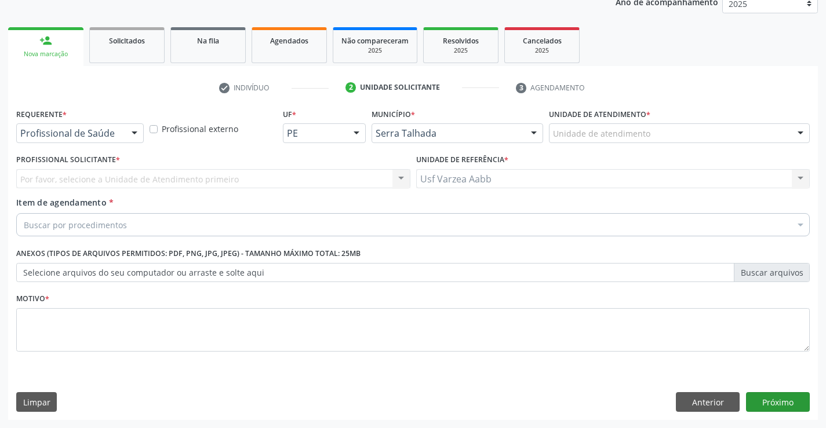
scroll to position [146, 0]
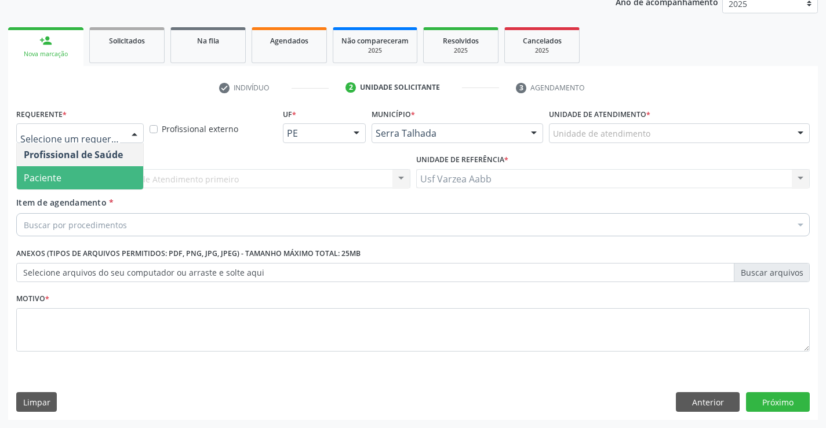
click at [89, 174] on span "Paciente" at bounding box center [80, 177] width 126 height 23
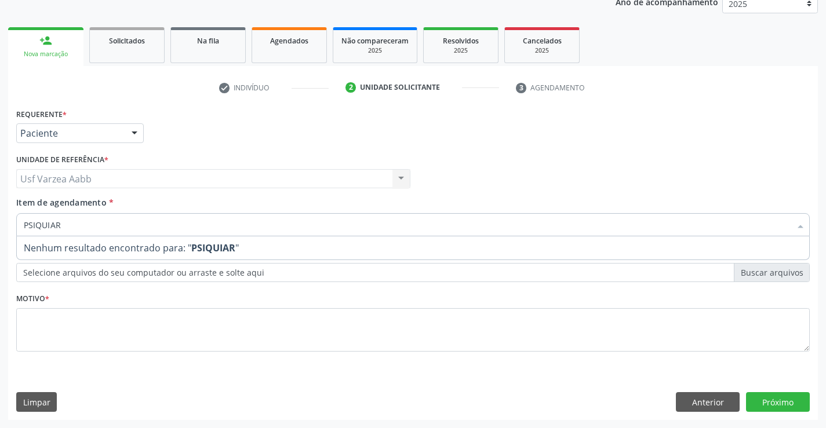
type input "PSIQUIA"
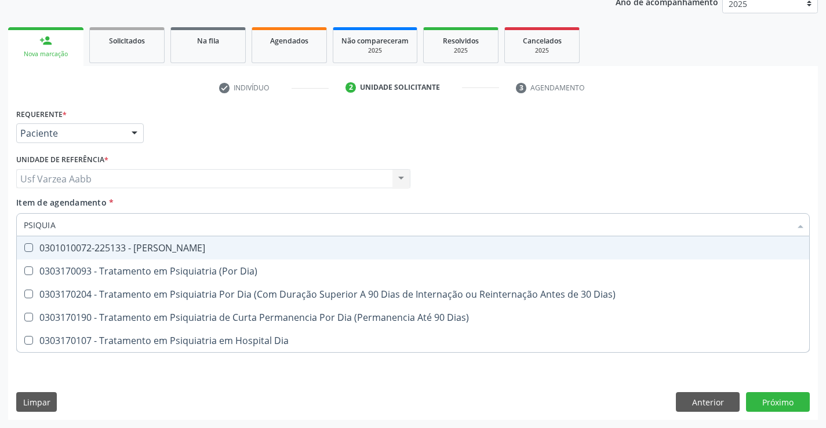
click at [119, 249] on div "0301010072-225133 - Médico Psiquiatra" at bounding box center [413, 247] width 778 height 9
checkbox Psiquiatra "true"
click at [623, 171] on div "Profissional Solicitante Por favor, selecione a Unidade de Atendimento primeiro…" at bounding box center [412, 173] width 799 height 45
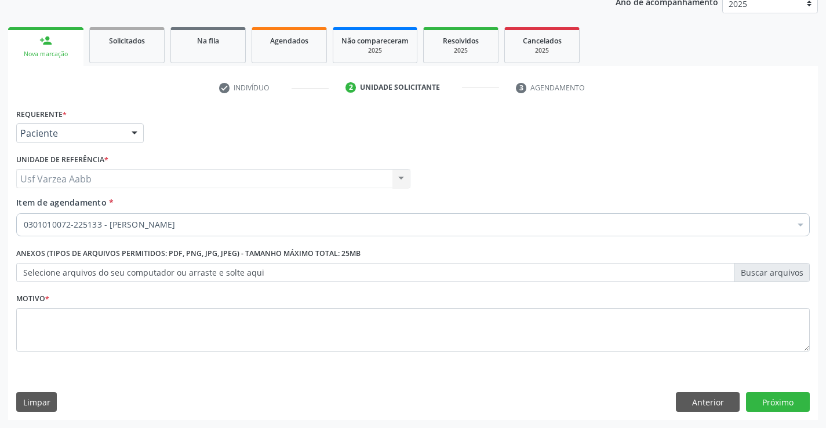
checkbox Psiquiatra "true"
click at [270, 316] on textarea at bounding box center [412, 330] width 793 height 44
type textarea "X"
click at [794, 407] on button "Próximo" at bounding box center [778, 402] width 64 height 20
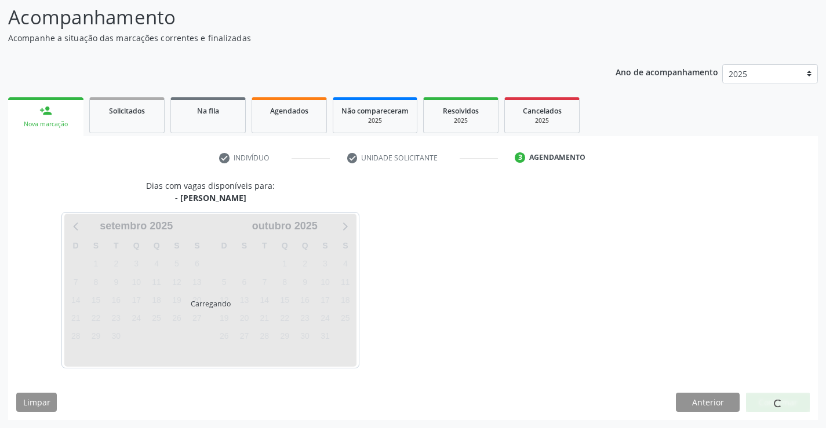
scroll to position [76, 0]
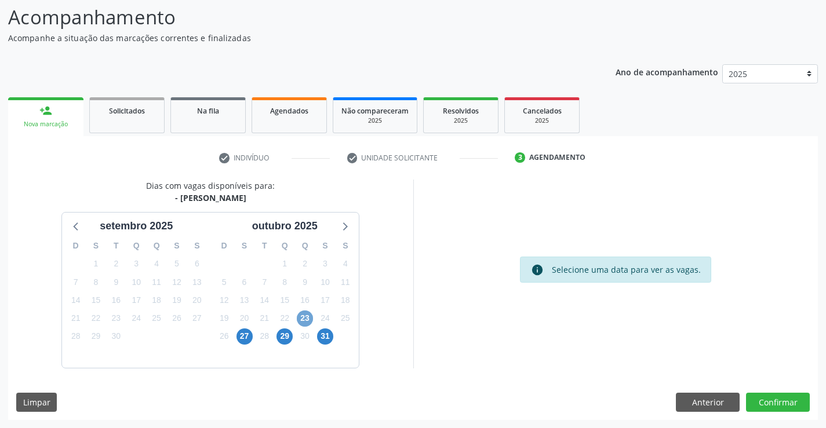
click at [309, 319] on span "23" at bounding box center [305, 319] width 16 height 16
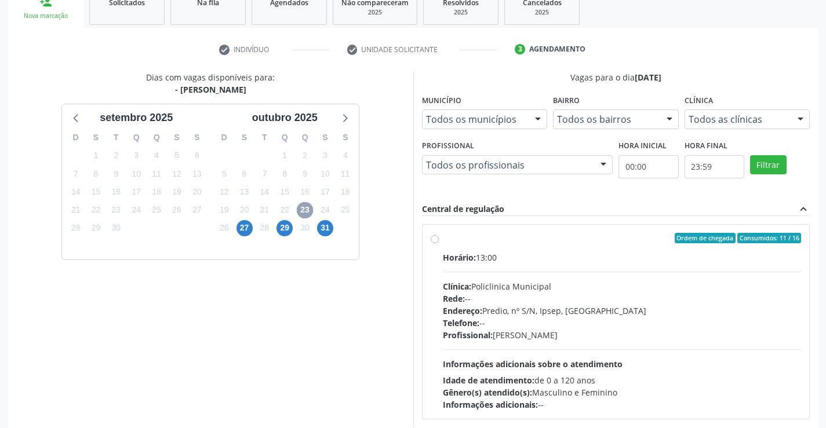
scroll to position [192, 0]
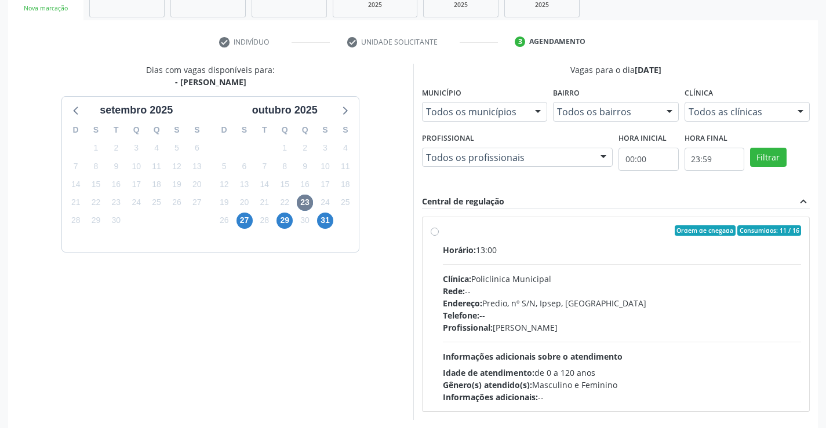
click at [440, 232] on div "Ordem de chegada Consumidos: 11 / 16 Horário: 13:00 Clínica: Policlinica Munici…" at bounding box center [615, 314] width 371 height 178
radio input "true"
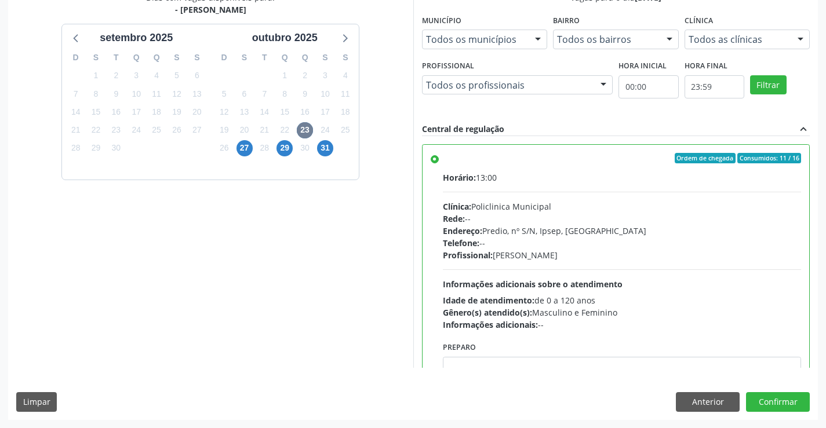
scroll to position [57, 0]
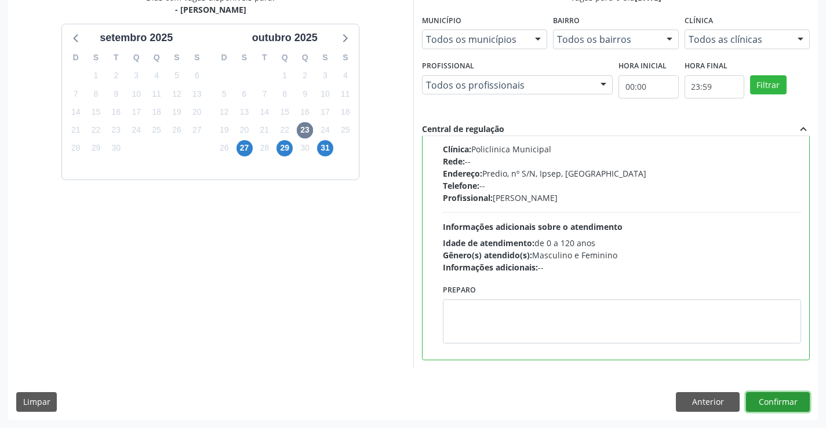
click at [780, 397] on button "Confirmar" at bounding box center [778, 402] width 64 height 20
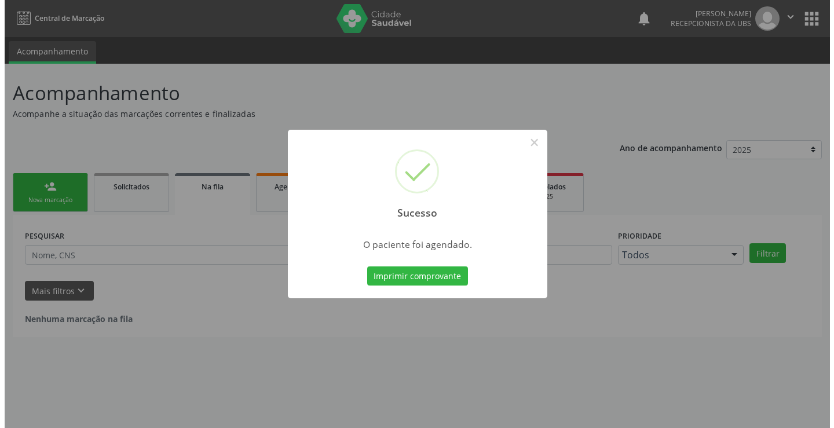
scroll to position [0, 0]
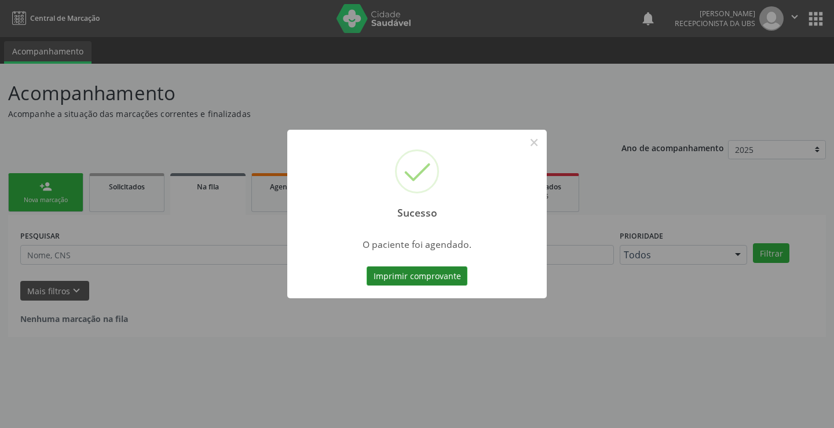
click at [413, 278] on button "Imprimir comprovante" at bounding box center [417, 276] width 101 height 20
